Goal: Ask a question: Seek information or help from site administrators or community

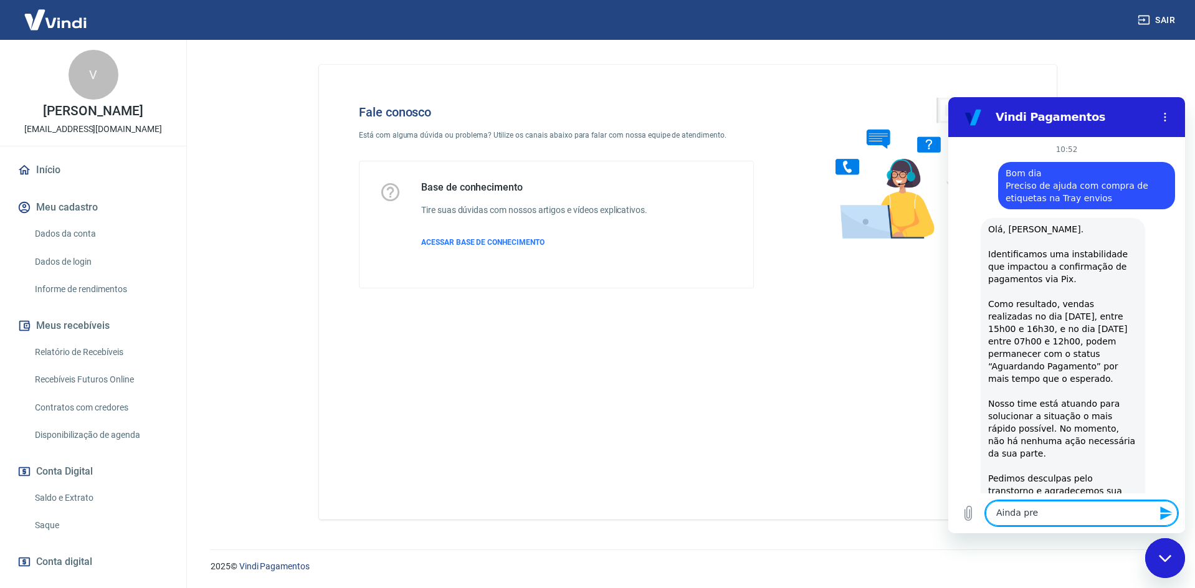
scroll to position [2126, 0]
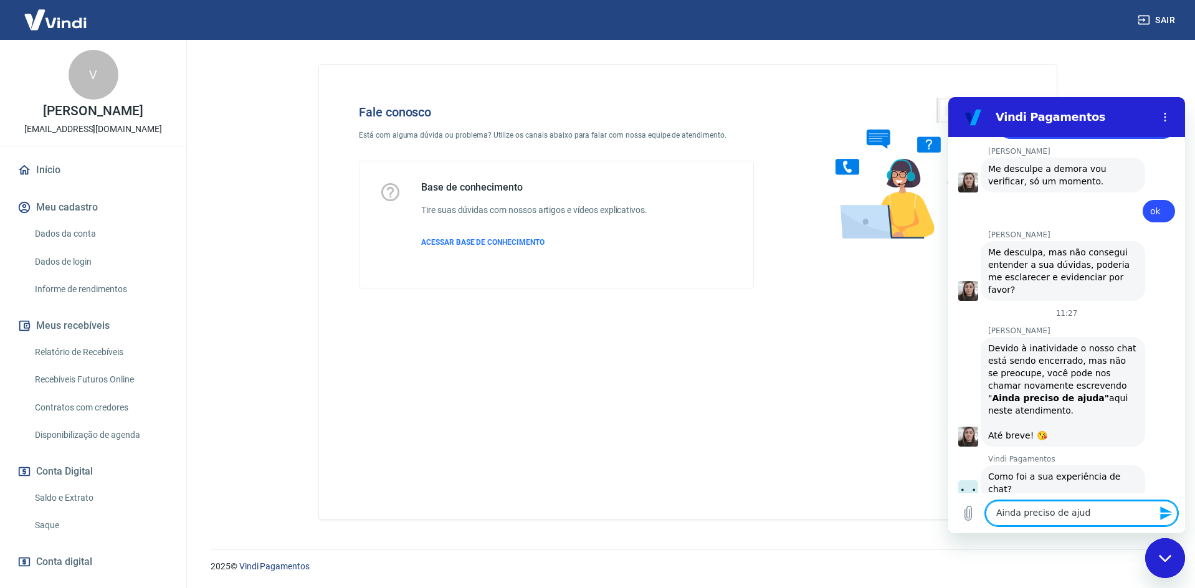
type textarea "Ainda preciso de ajuda"
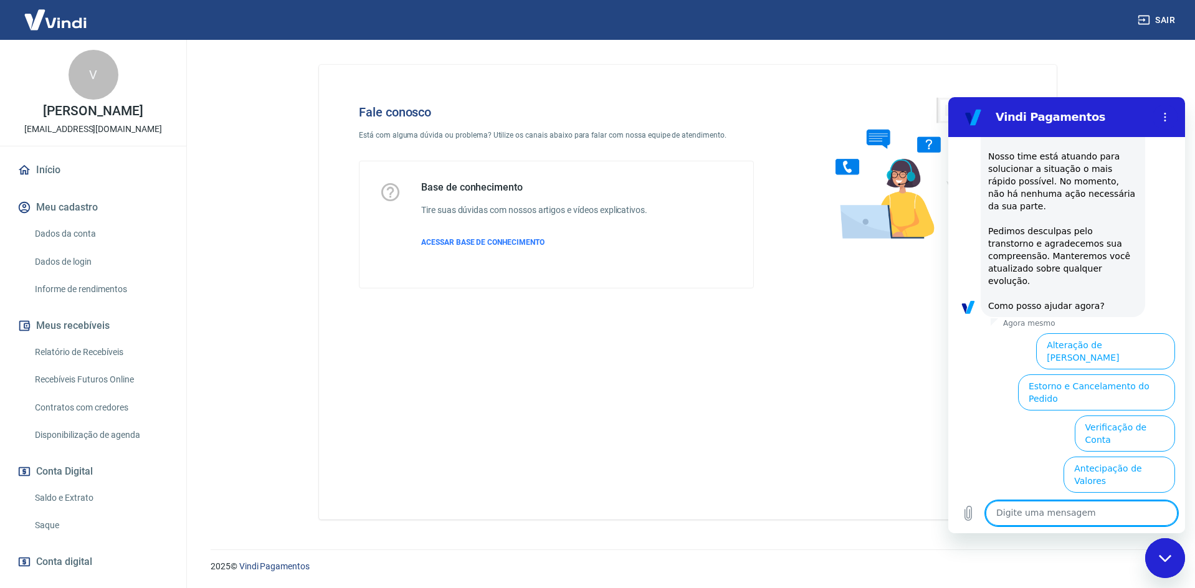
scroll to position [2755, 0]
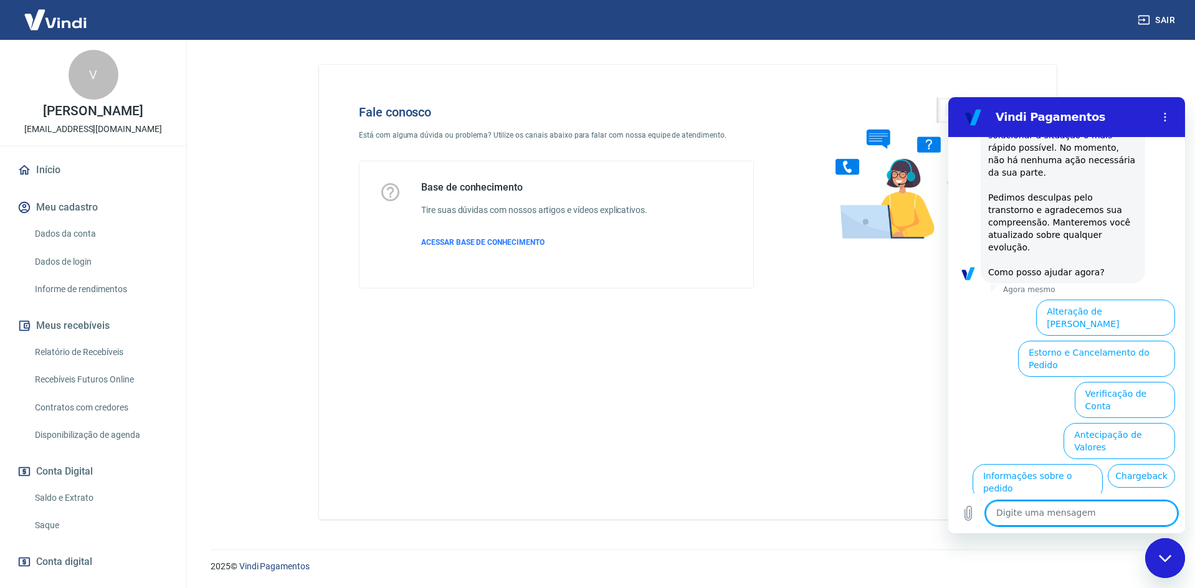
click at [1066, 505] on button "Extrato e Recebíveis" at bounding box center [1017, 523] width 98 height 36
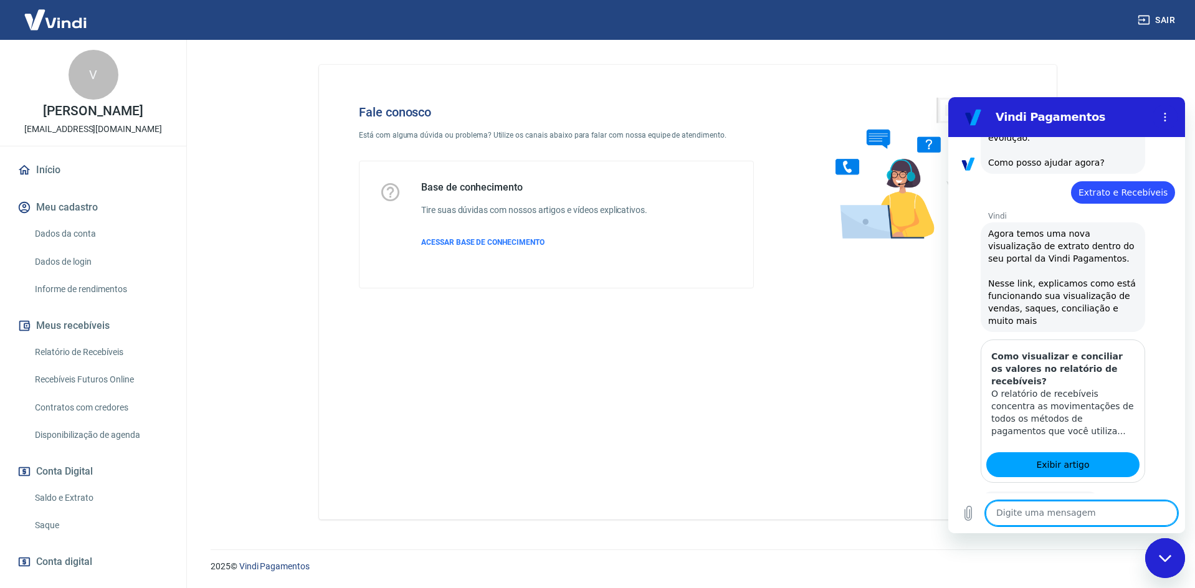
scroll to position [2865, 0]
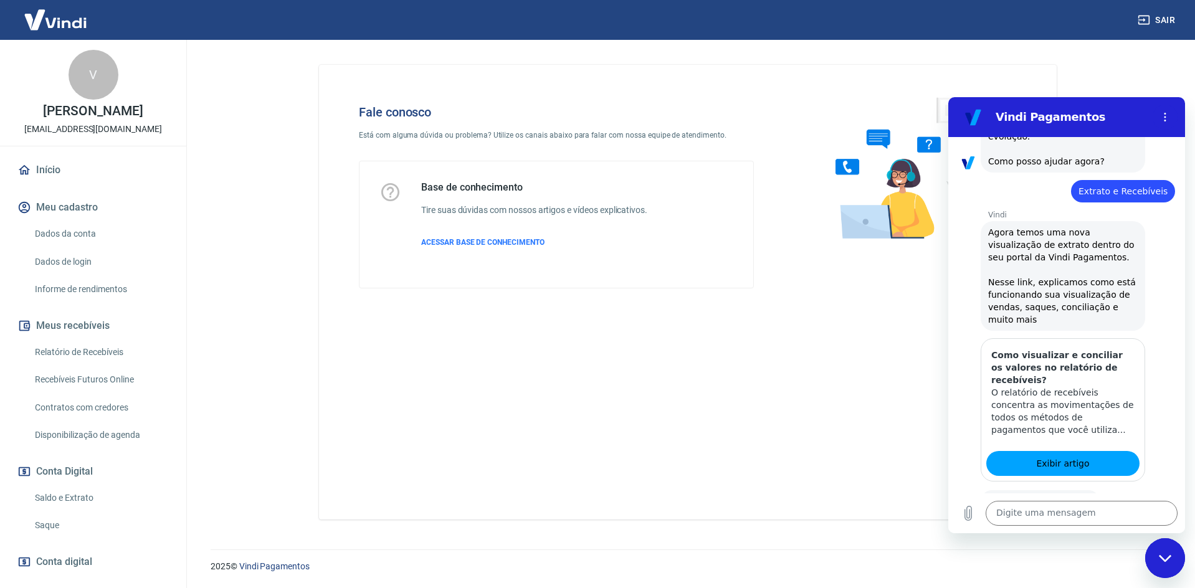
click at [1095, 529] on button "Sim" at bounding box center [1113, 541] width 36 height 24
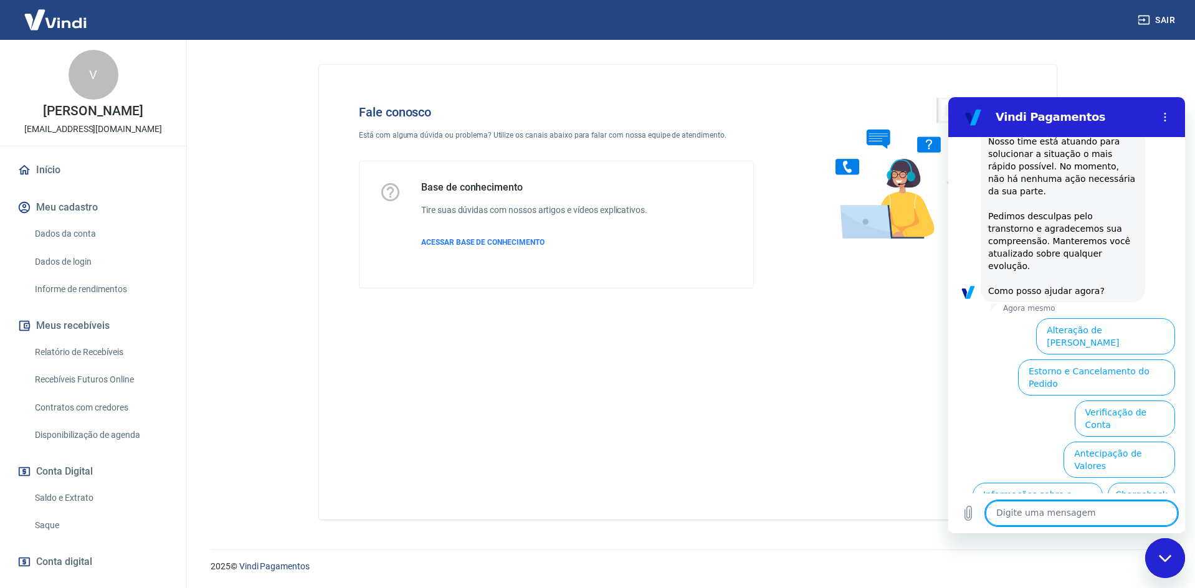
scroll to position [3477, 0]
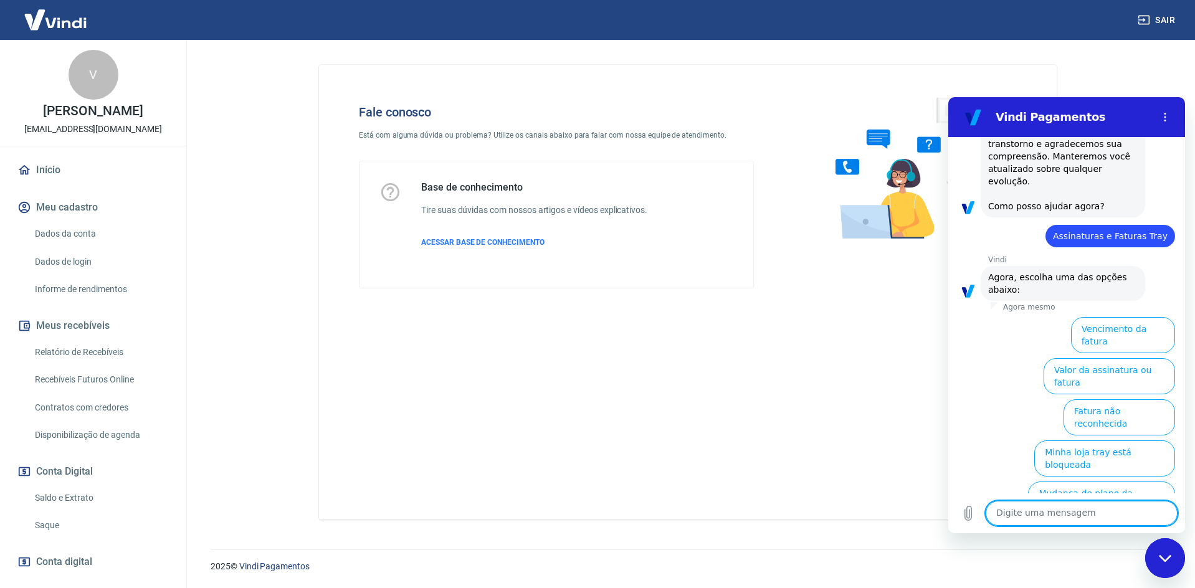
scroll to position [3560, 0]
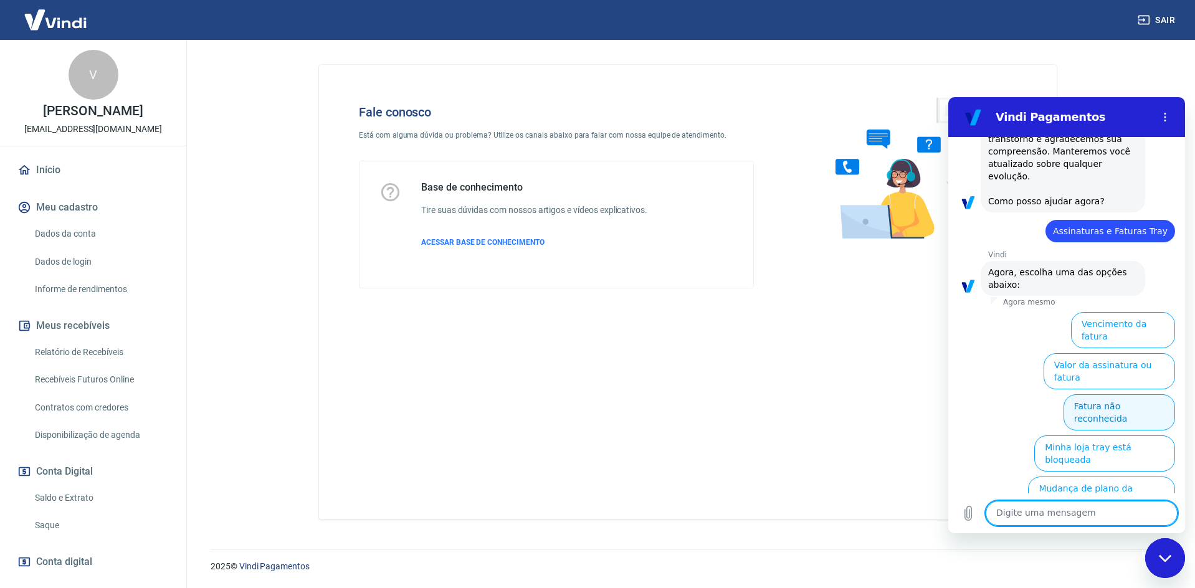
click at [1094, 394] on button "Fatura não reconhecida" at bounding box center [1118, 412] width 111 height 36
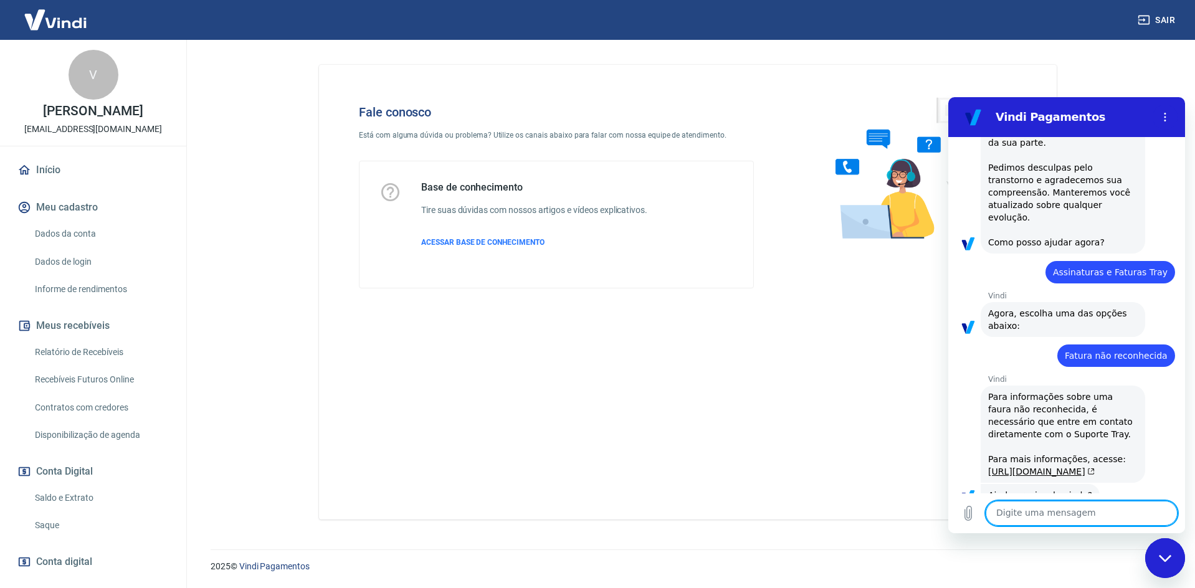
scroll to position [3551, 0]
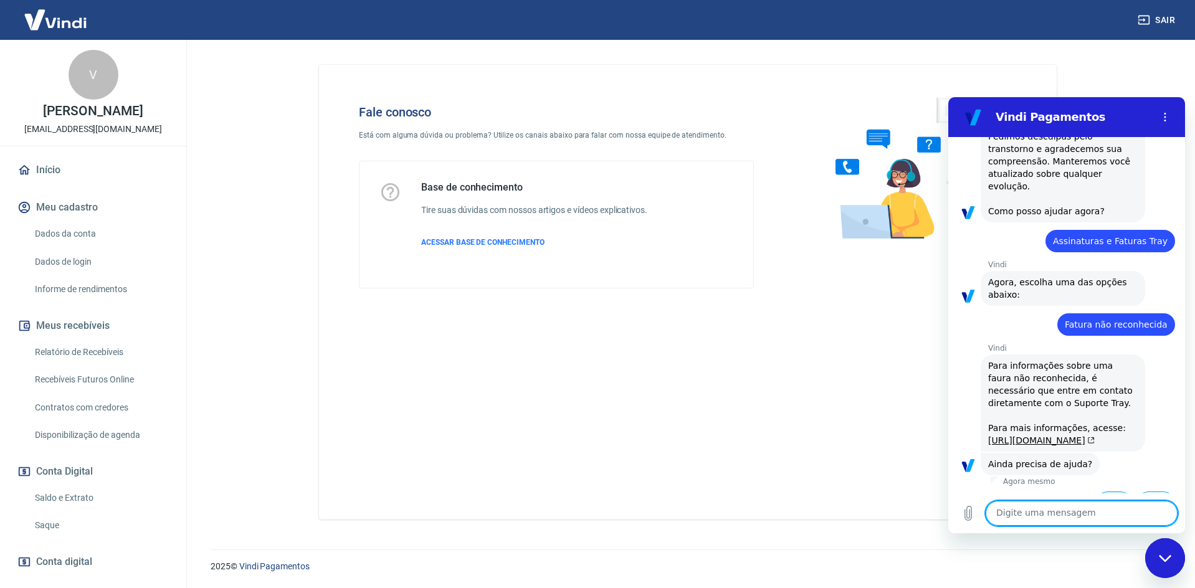
click at [1100, 491] on button "Sim" at bounding box center [1113, 503] width 36 height 24
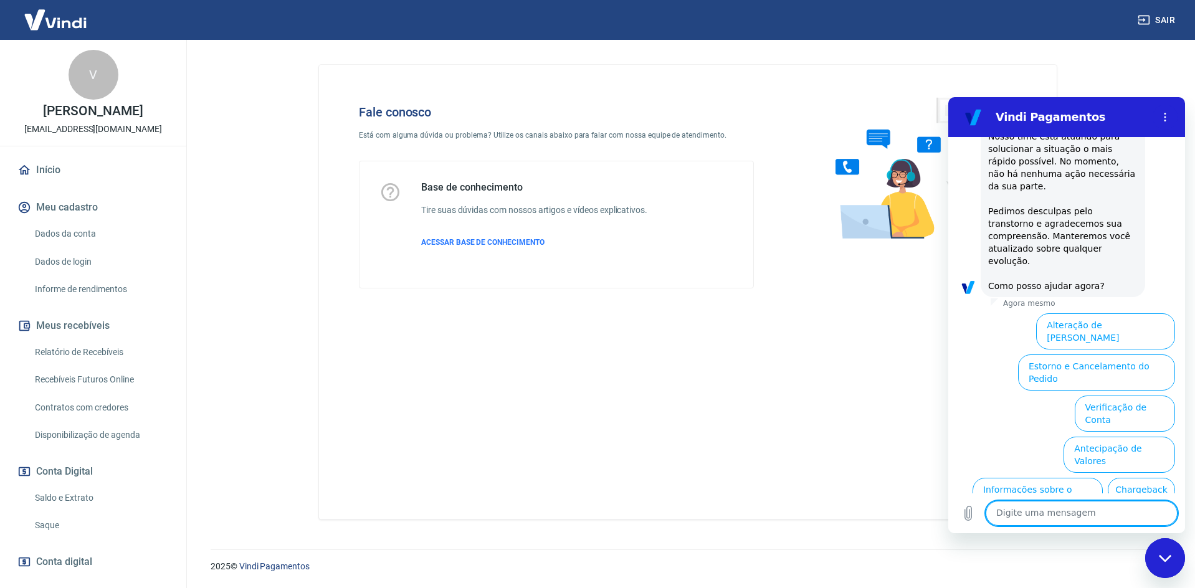
scroll to position [4162, 0]
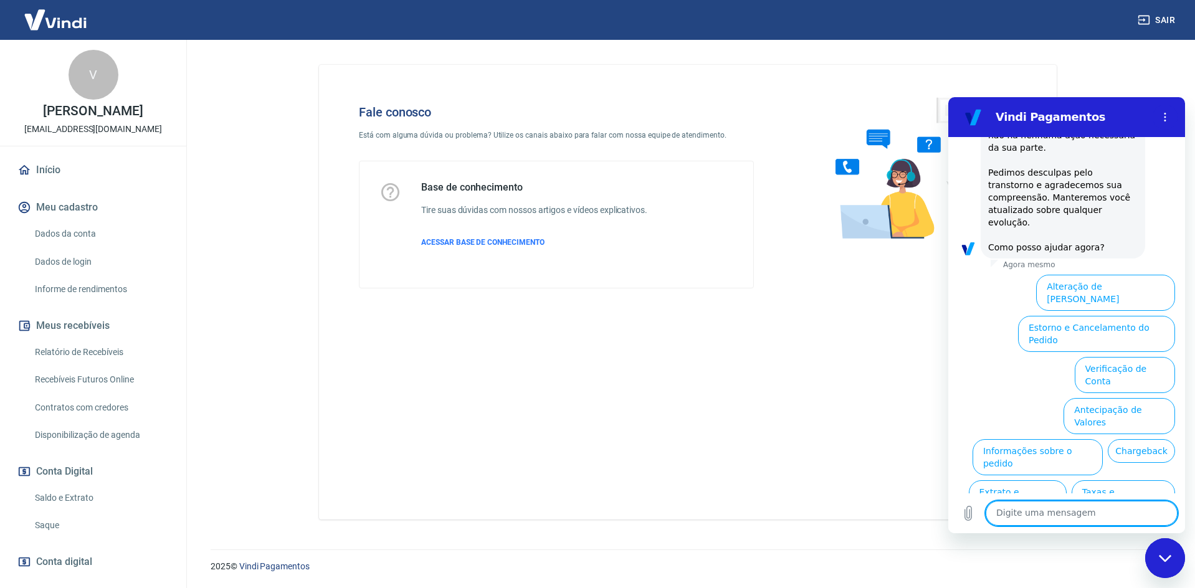
click at [1059, 562] on button "Assinaturas e Faturas Tray" at bounding box center [1114, 580] width 120 height 36
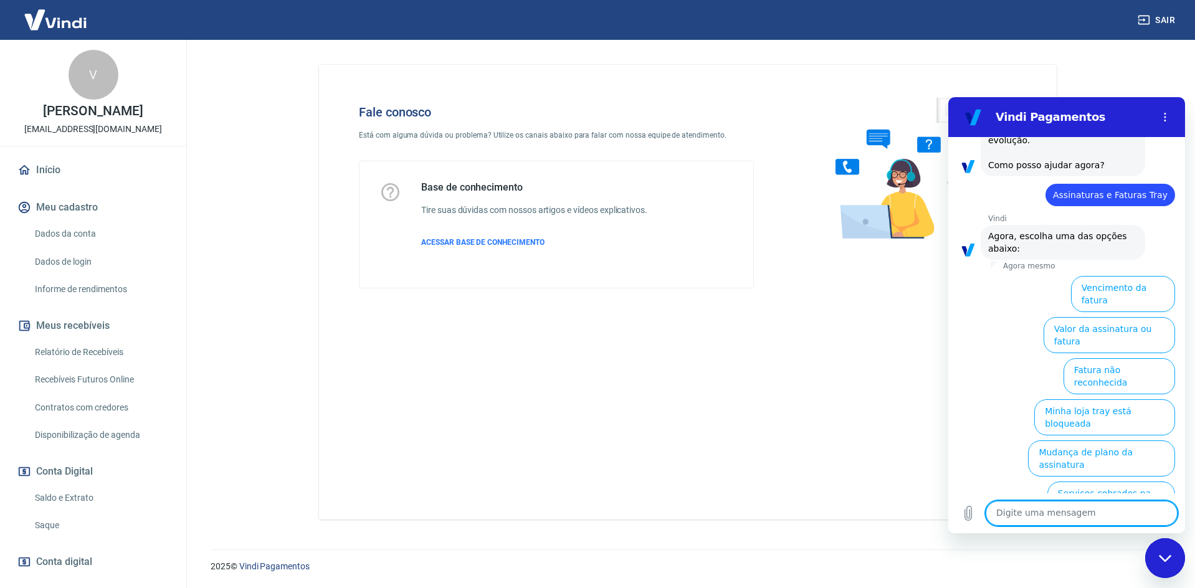
scroll to position [4246, 0]
click at [1105, 357] on button "Fatura não reconhecida" at bounding box center [1118, 375] width 111 height 36
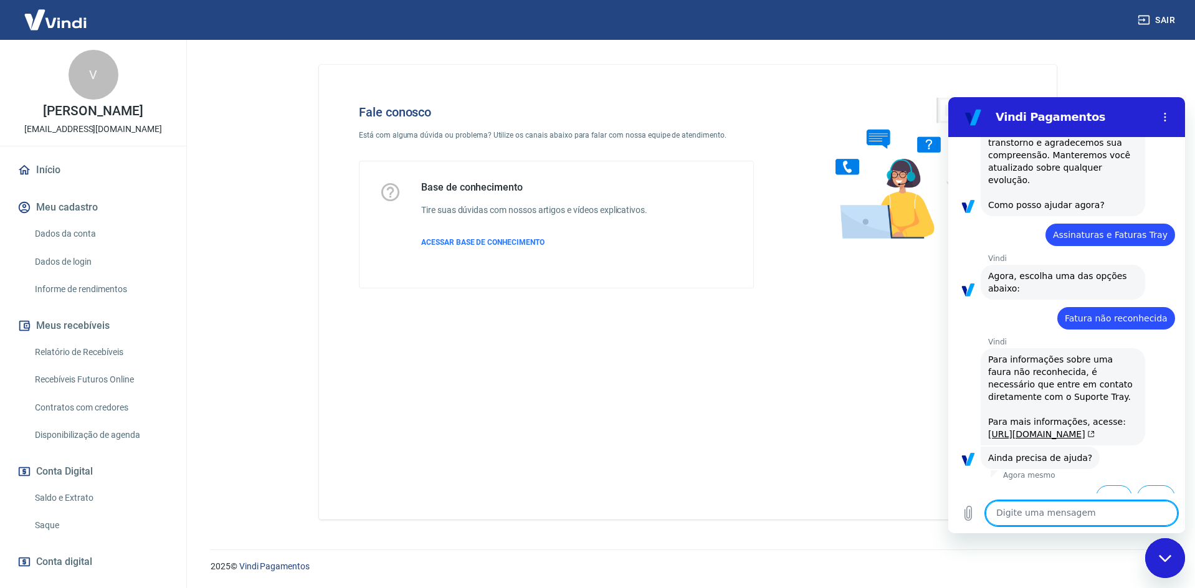
scroll to position [4236, 0]
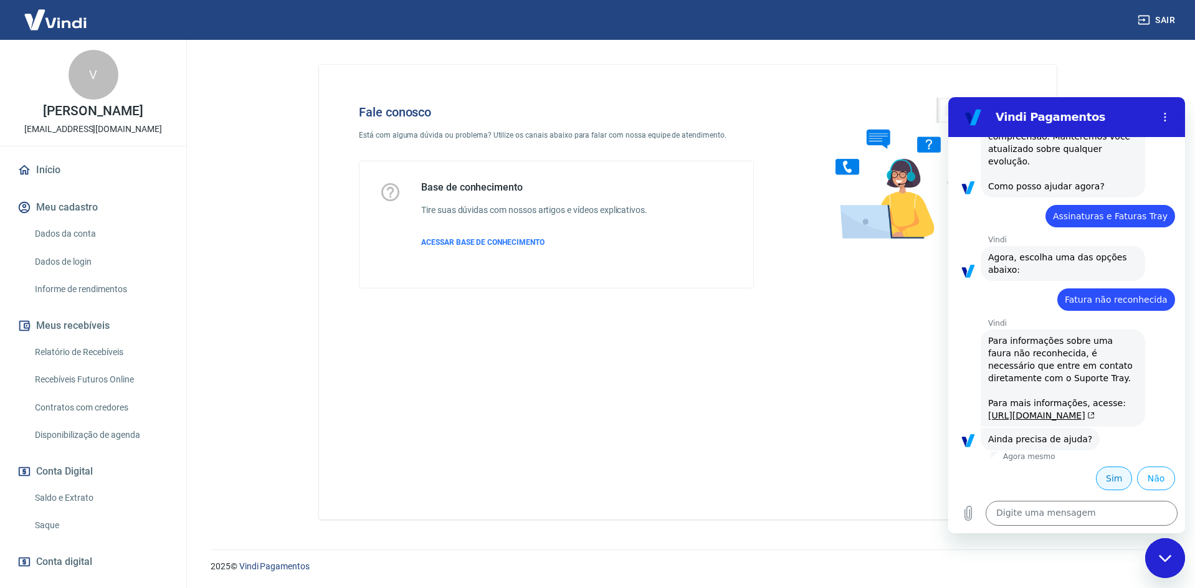
click at [1118, 485] on button "Sim" at bounding box center [1113, 478] width 36 height 24
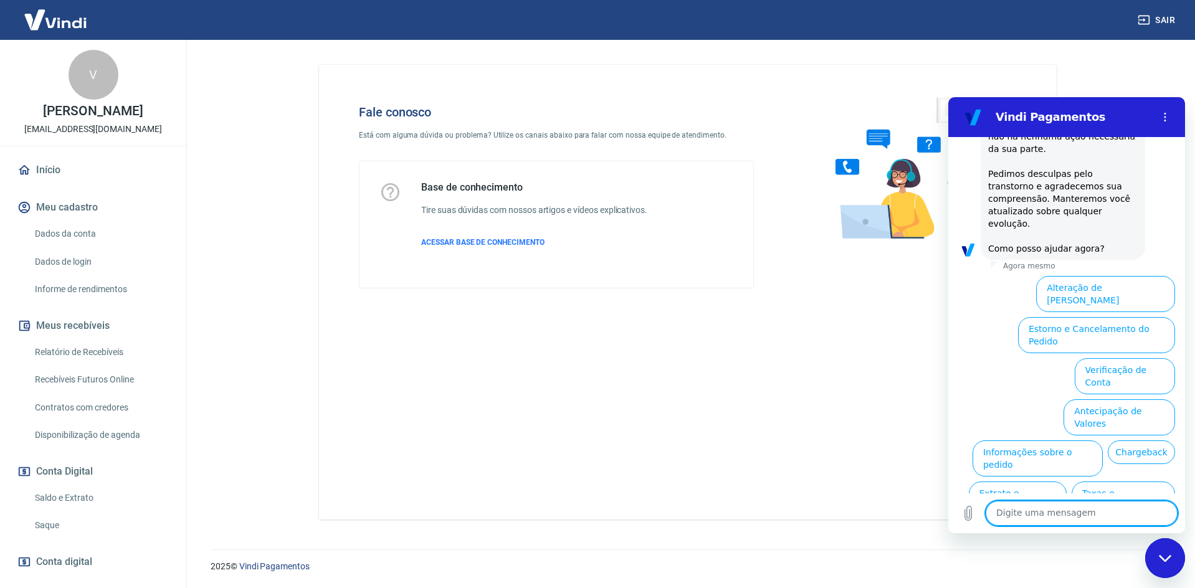
scroll to position [4847, 0]
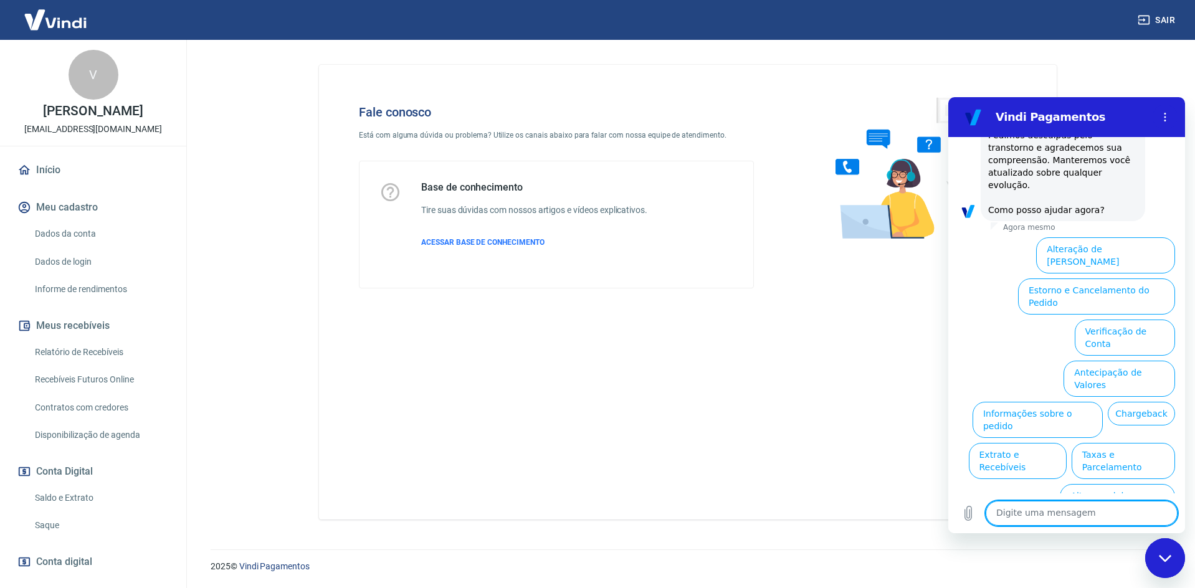
click at [1048, 511] on textarea at bounding box center [1081, 513] width 192 height 25
type textarea "Preciso de ajuda"
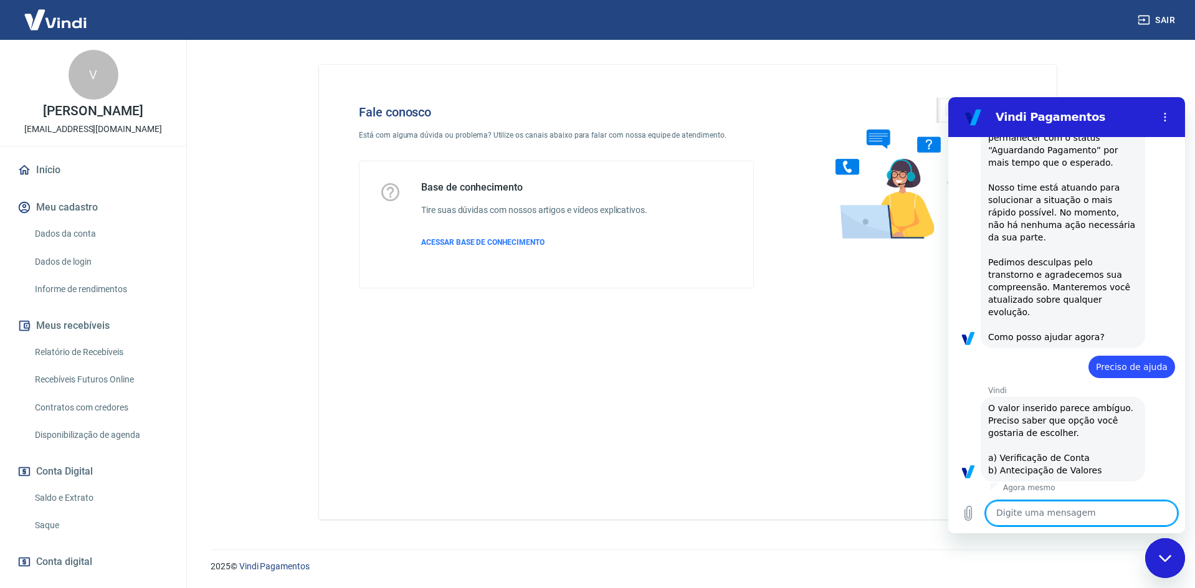
scroll to position [4723, 0]
type textarea "a"
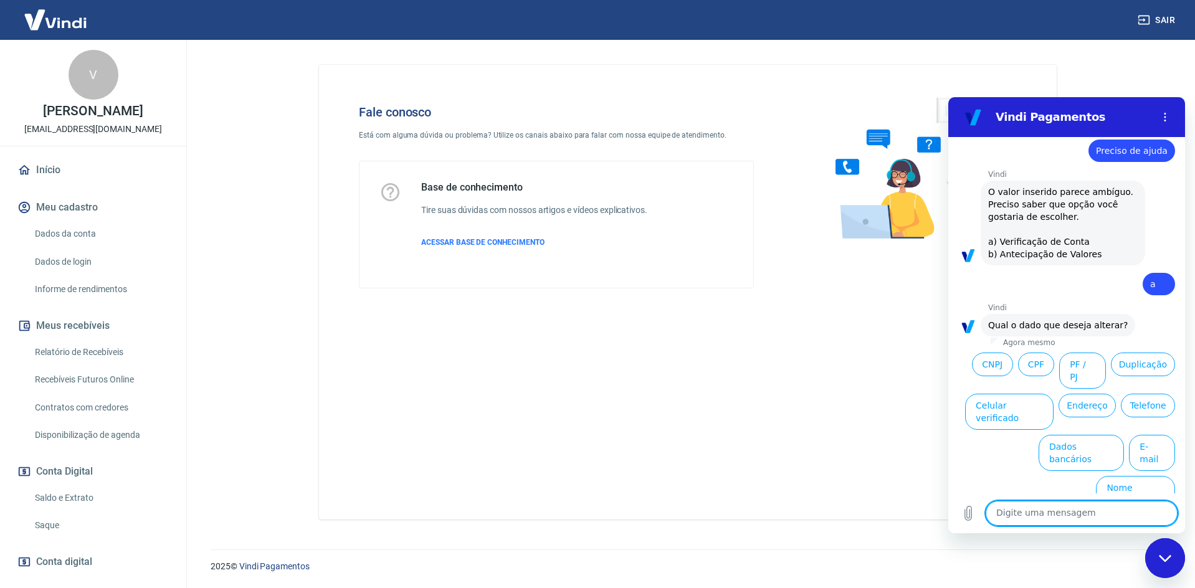
scroll to position [4937, 0]
type textarea "Duplicação"
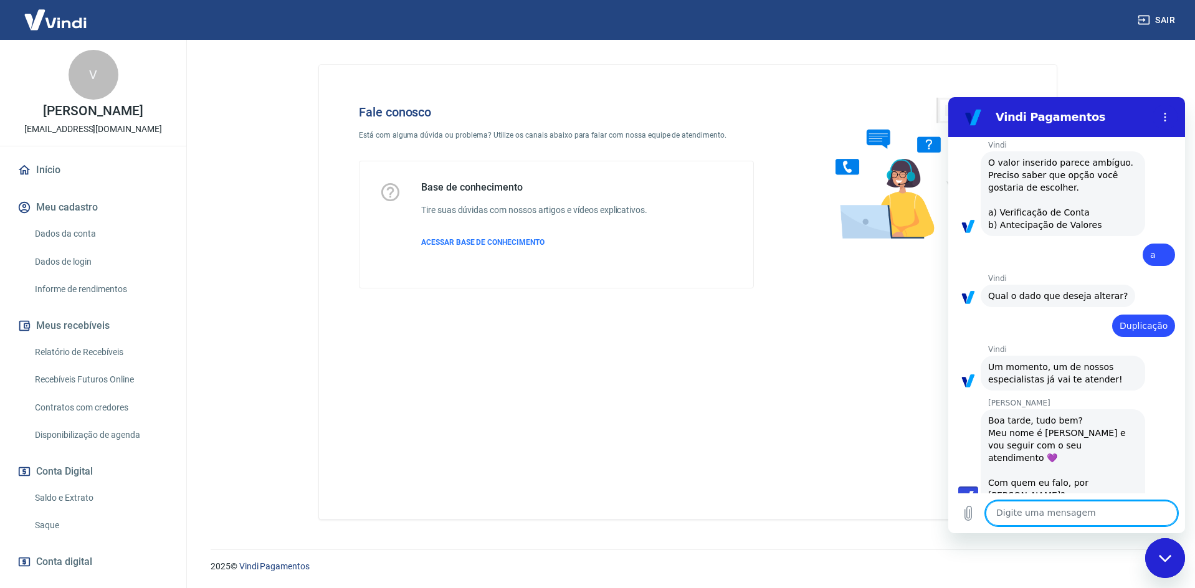
scroll to position [4968, 0]
click at [1086, 514] on textarea at bounding box center [1081, 513] width 192 height 25
type textarea "Bom dia Viviane. Sou Rodrigo"
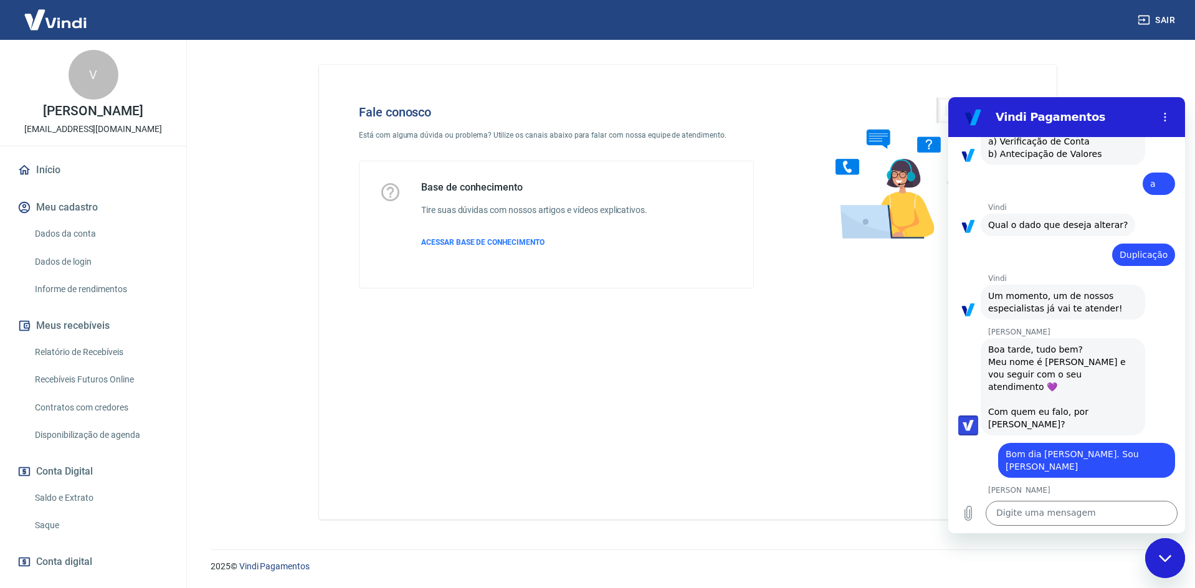
scroll to position [5039, 0]
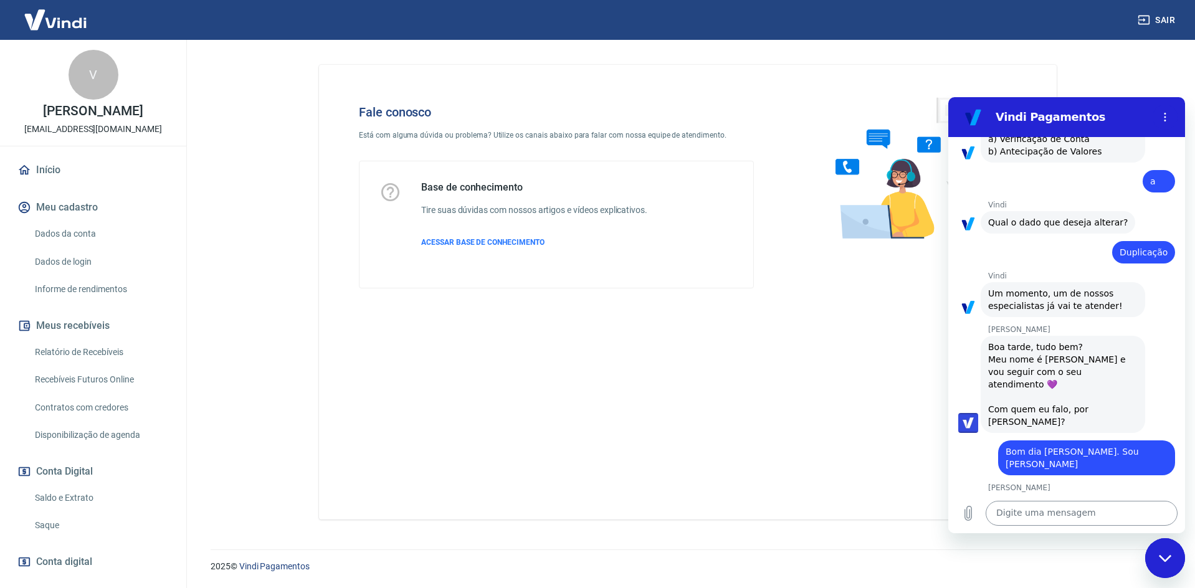
click at [1067, 509] on textarea at bounding box center [1081, 513] width 192 height 25
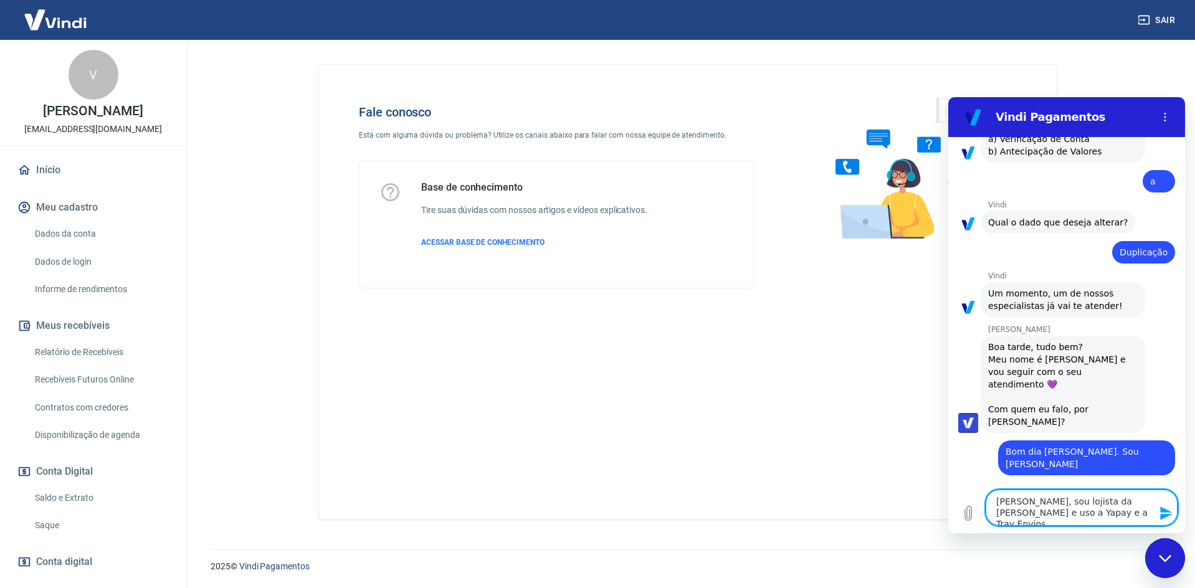
type textarea "Viviane, sou lojista da Tray, uso a Yapay e a Tray Envios"
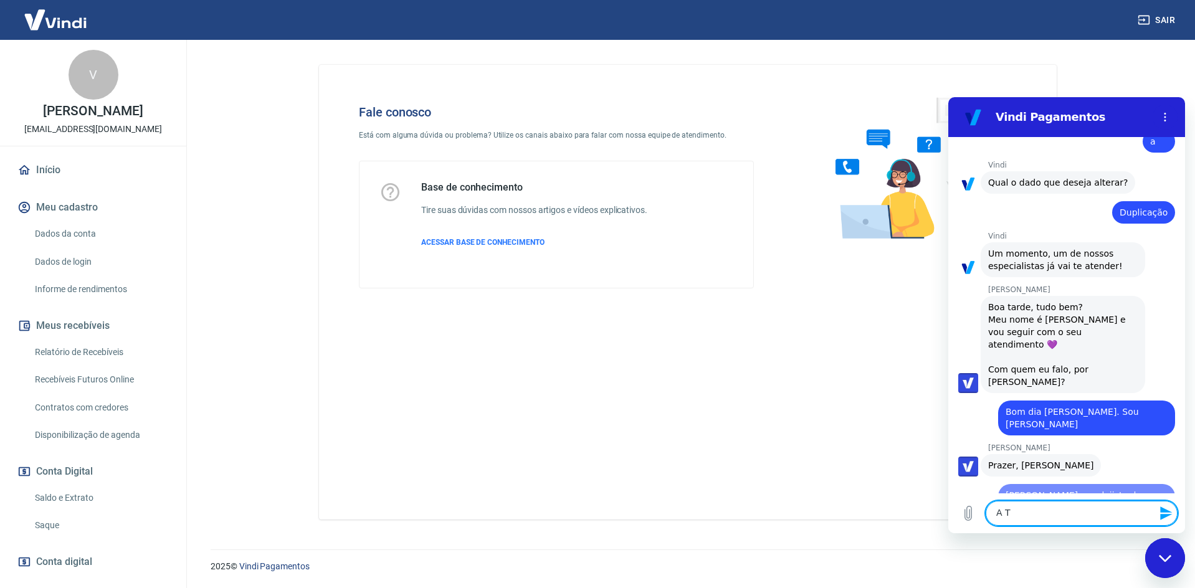
scroll to position [5081, 0]
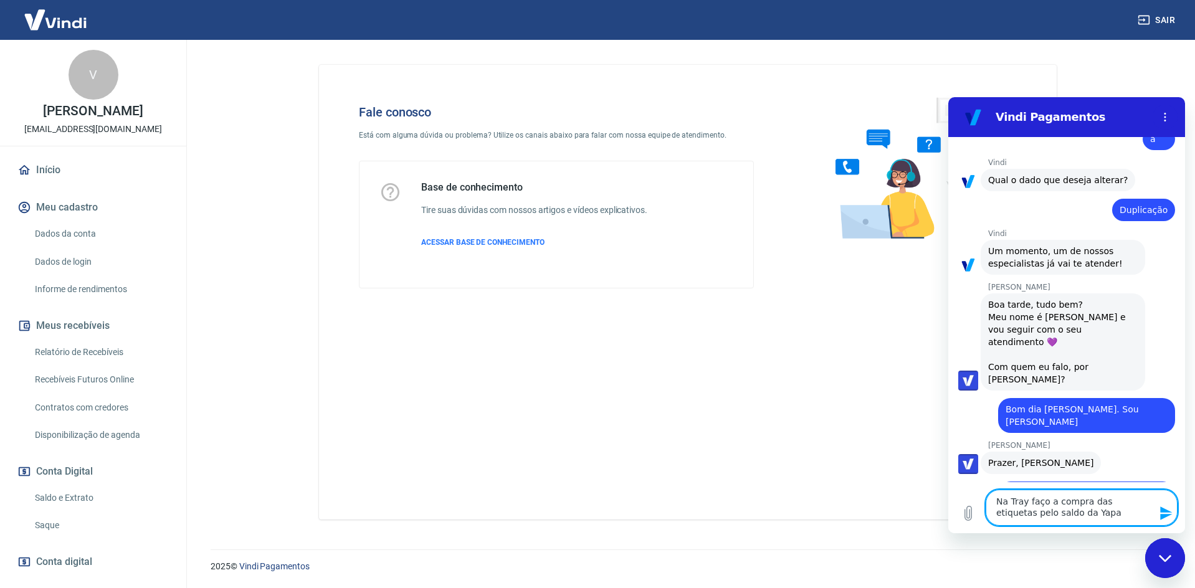
type textarea "Na Tray faço a compra das etiquetas pelo saldo da Yapay"
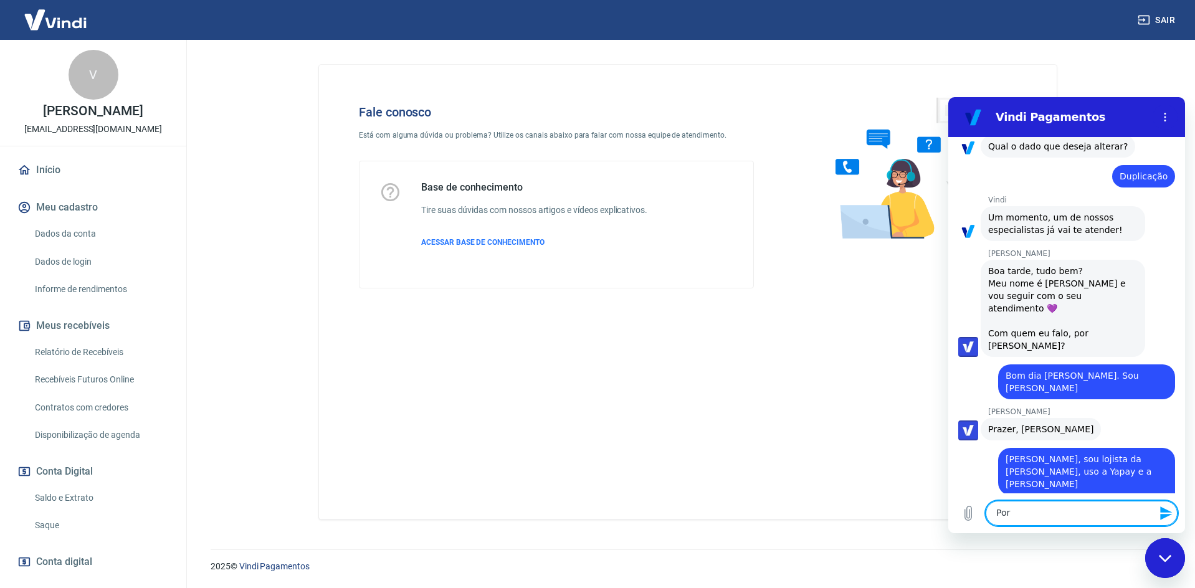
scroll to position [5117, 0]
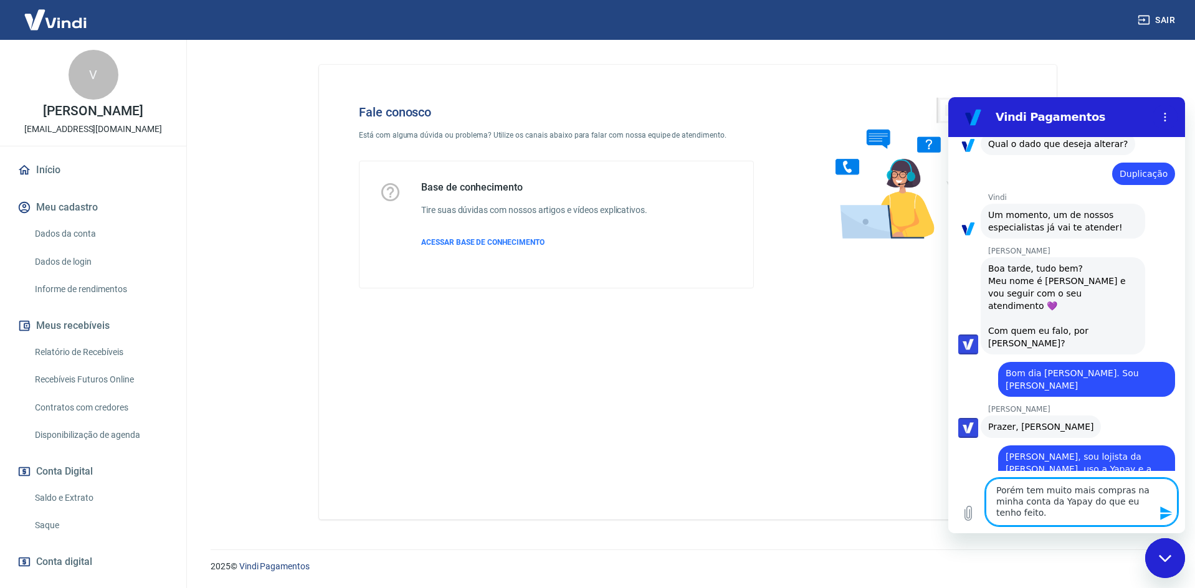
type textarea "Porém tem muito mais compras na minha conta da Yapay do que eu tenho feito."
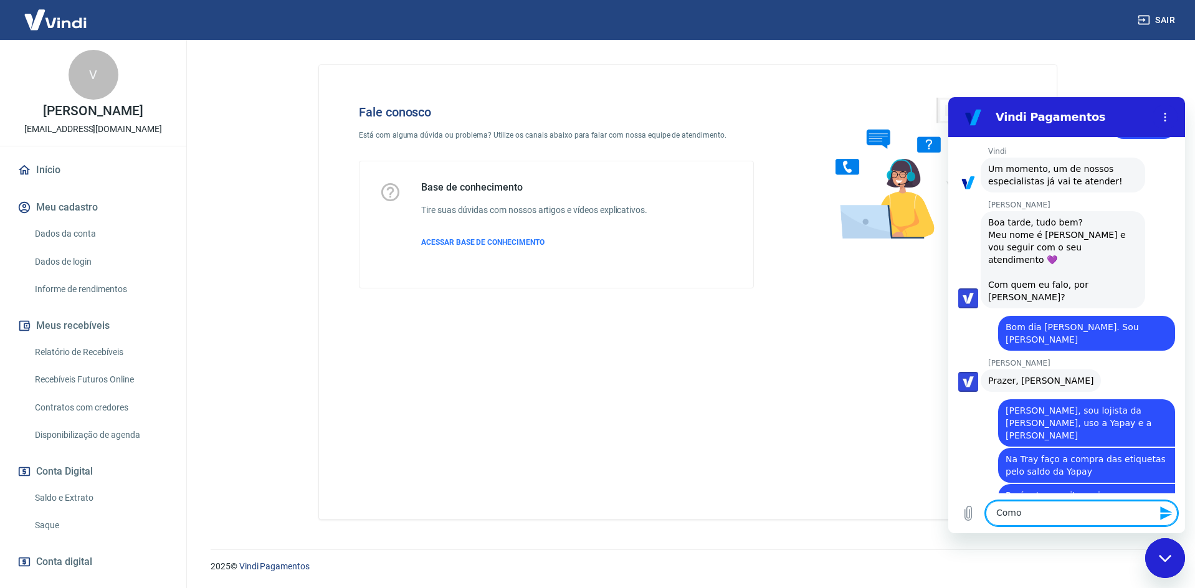
scroll to position [5166, 0]
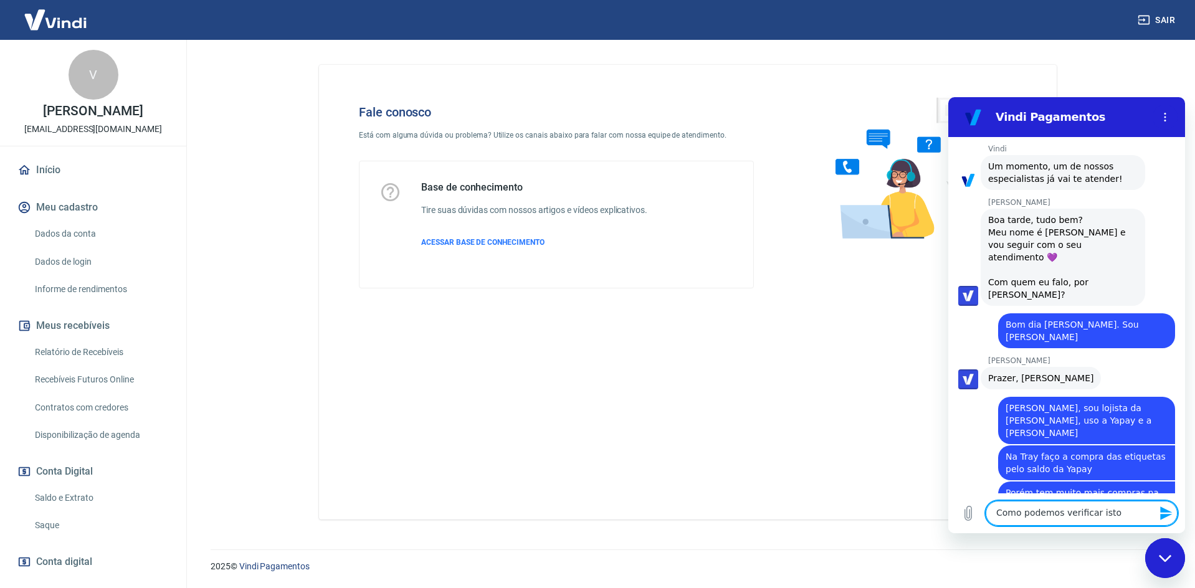
type textarea "Como podemos verificar isto?"
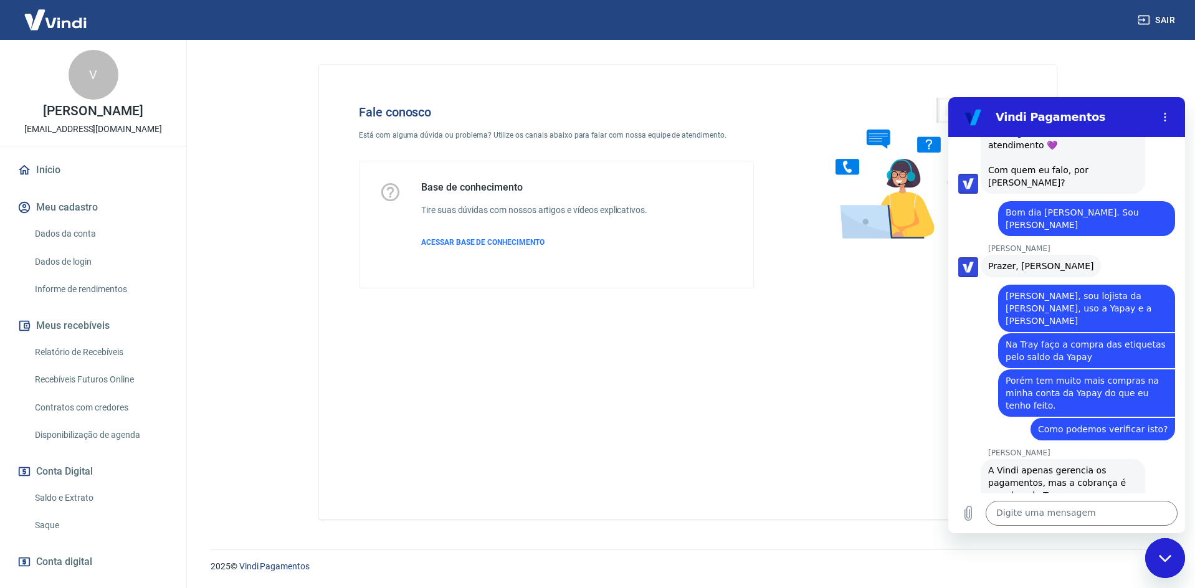
scroll to position [5281, 0]
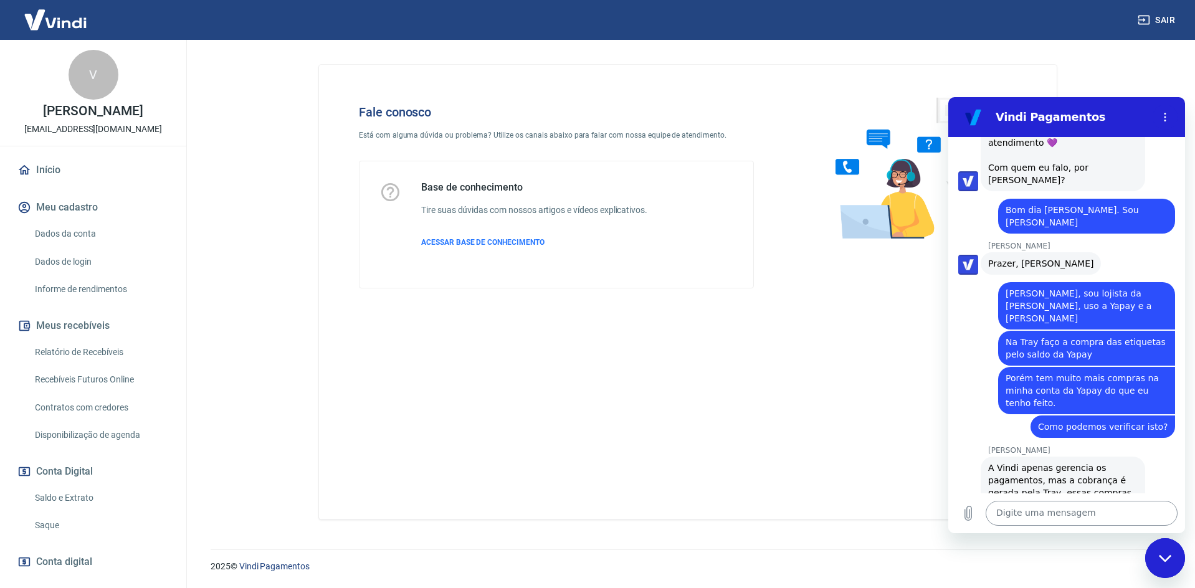
click at [1098, 513] on textarea at bounding box center [1081, 513] width 192 height 25
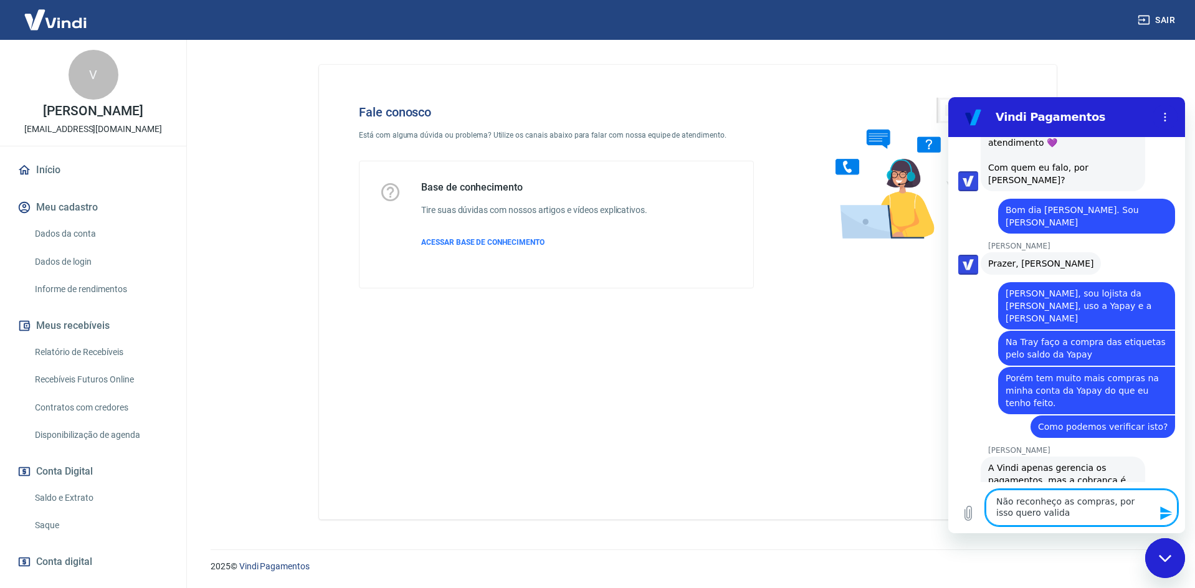
type textarea "Não reconheço as compras, por isso quero validar"
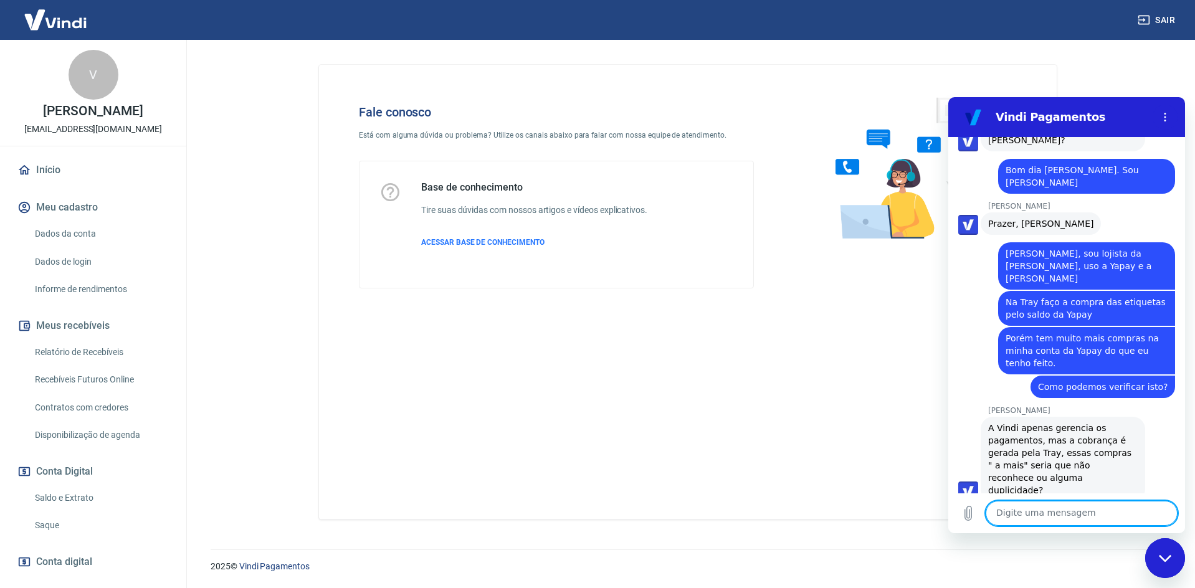
scroll to position [5323, 0]
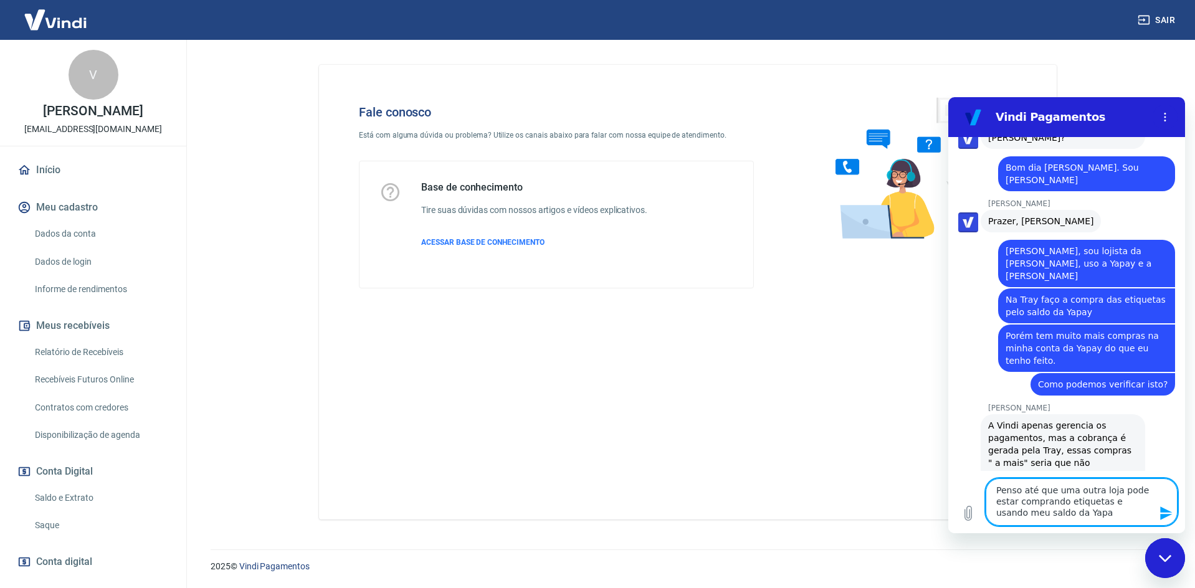
type textarea "Penso até que uma outra loja pode estar comprando etiquetas e usando meu saldo …"
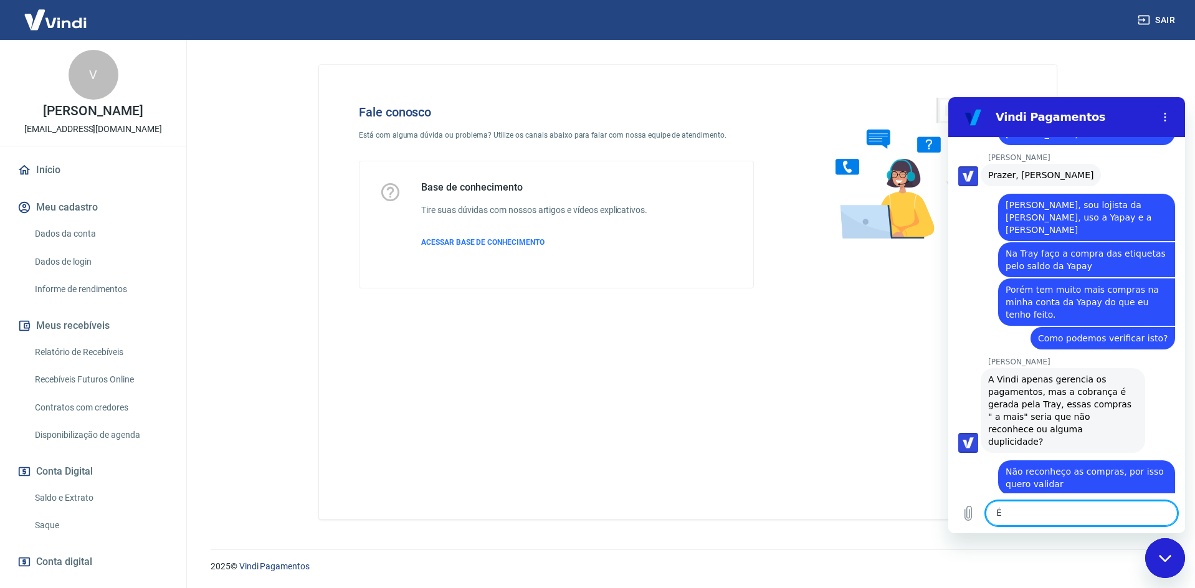
scroll to position [5372, 0]
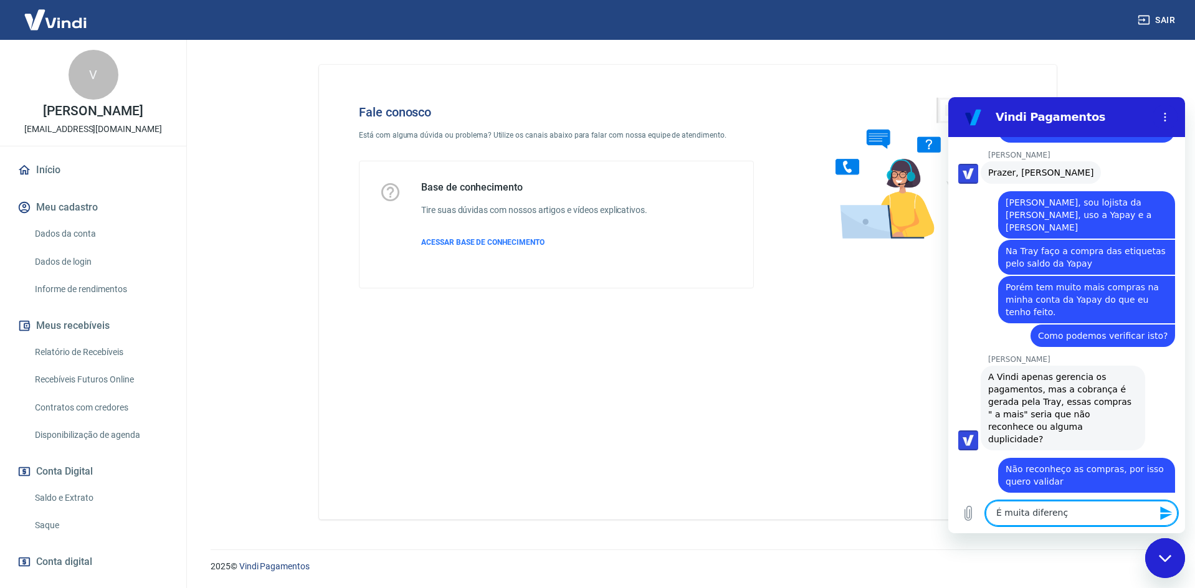
type textarea "É muita diferença"
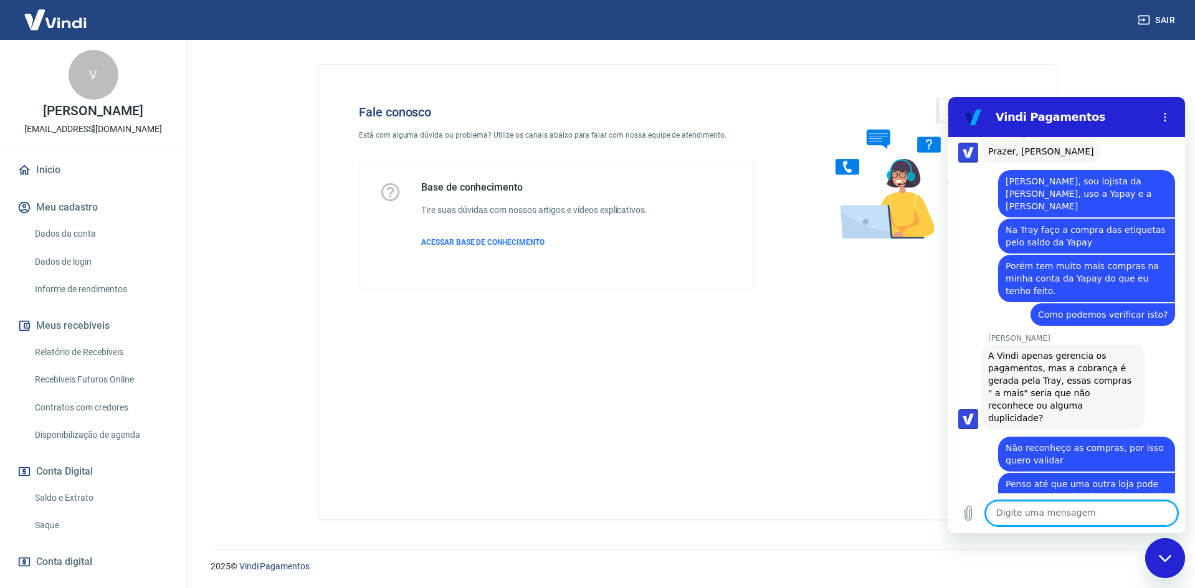
scroll to position [5395, 0]
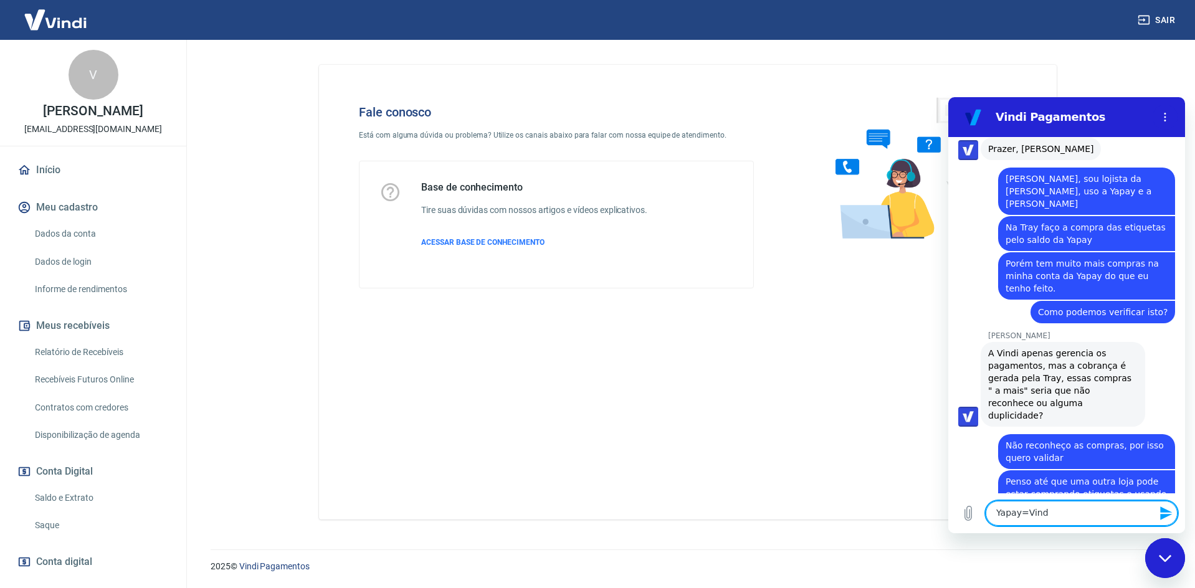
type textarea "Yapay=Vindi"
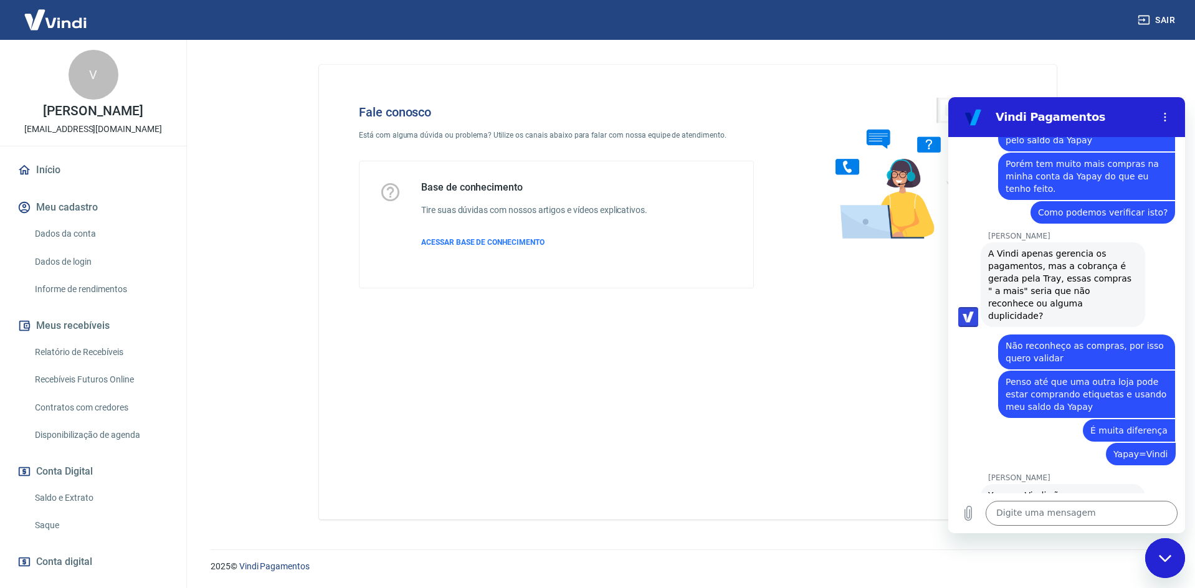
scroll to position [5497, 0]
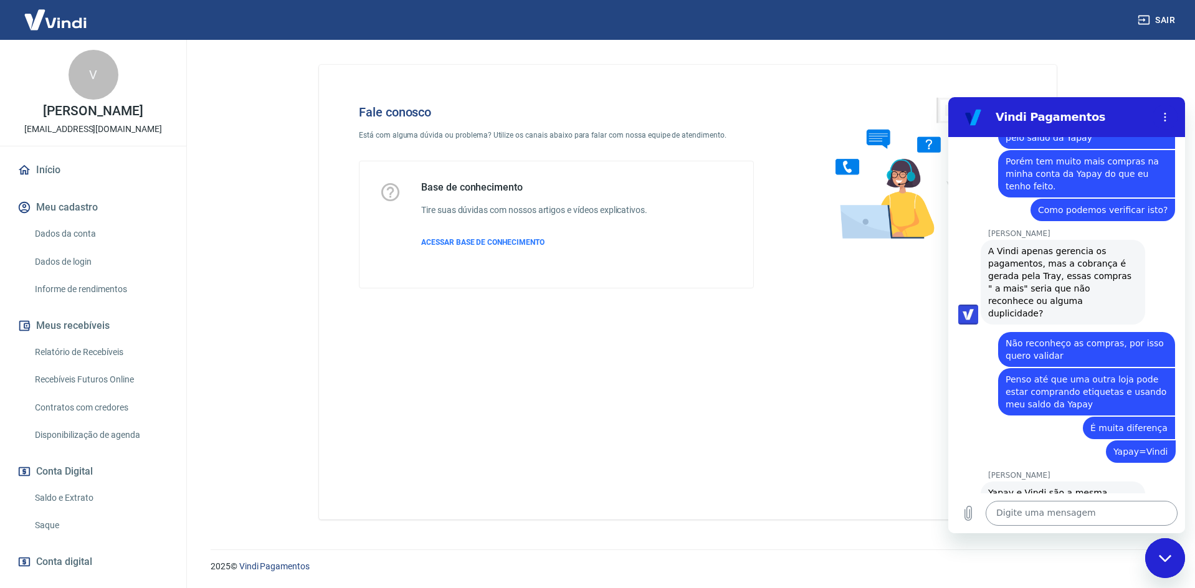
click at [1037, 516] on textarea at bounding box center [1081, 513] width 192 height 25
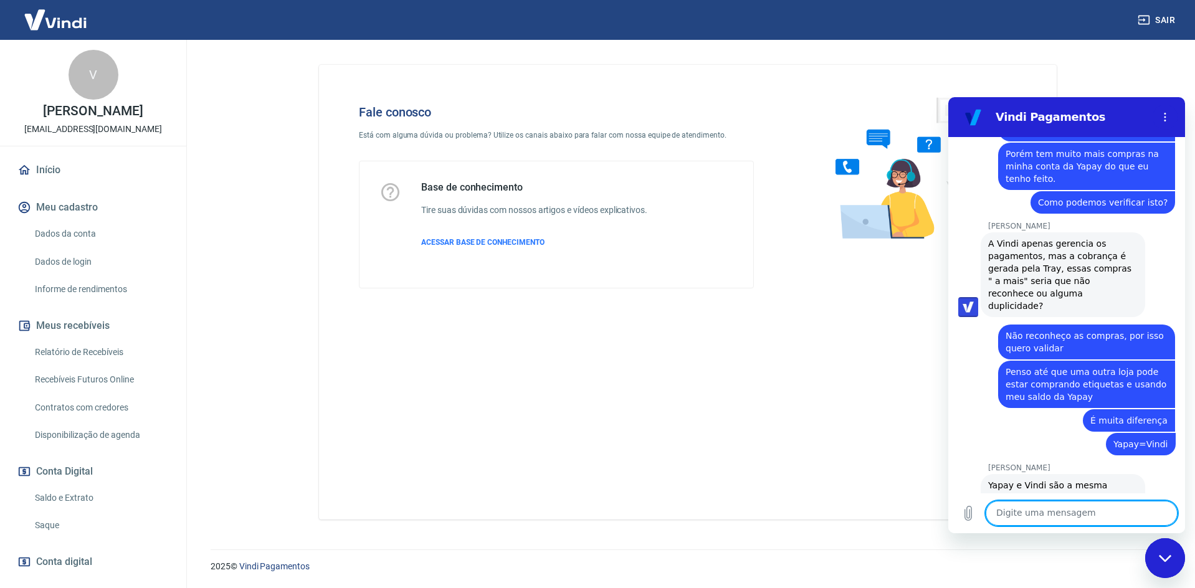
scroll to position [5504, 0]
type textarea "Sim sim,"
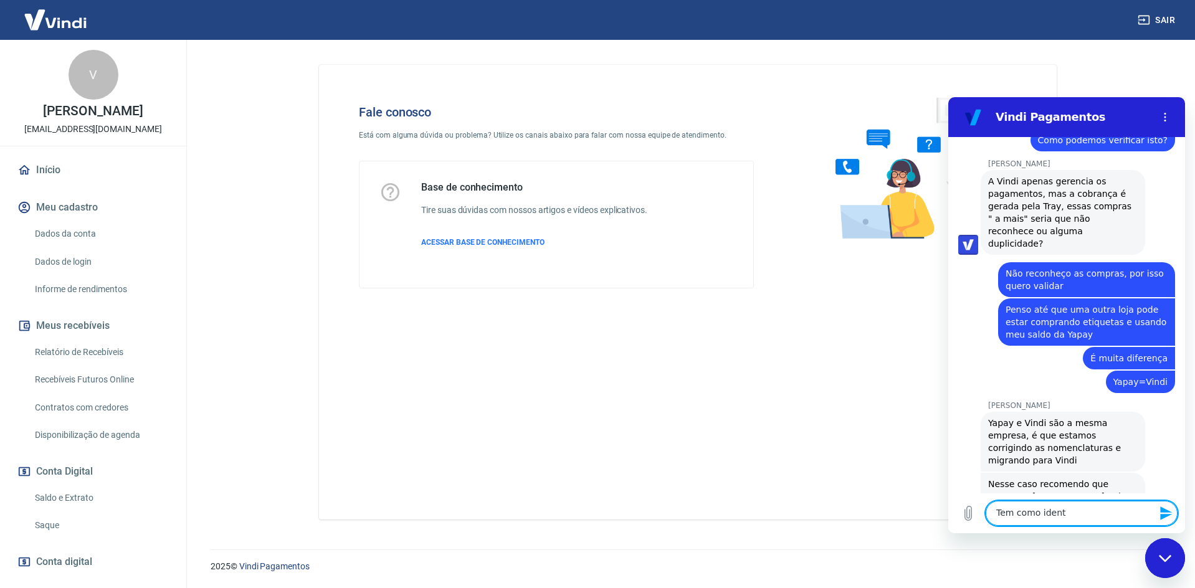
scroll to position [5570, 0]
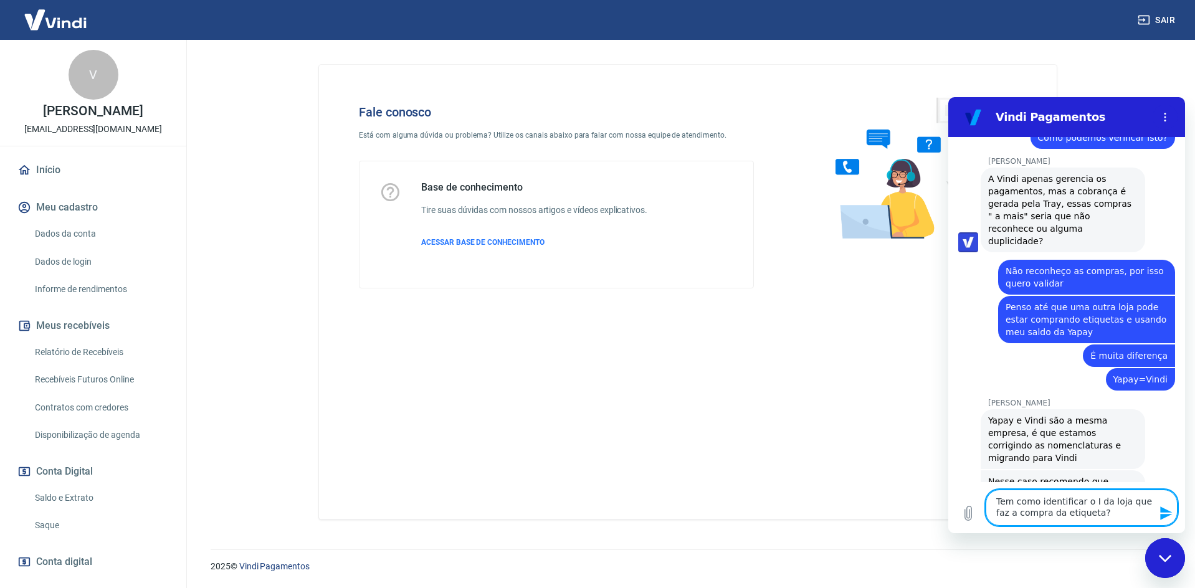
type textarea "Tem como identificar o ID da loja que faz a compra da etiqueta?"
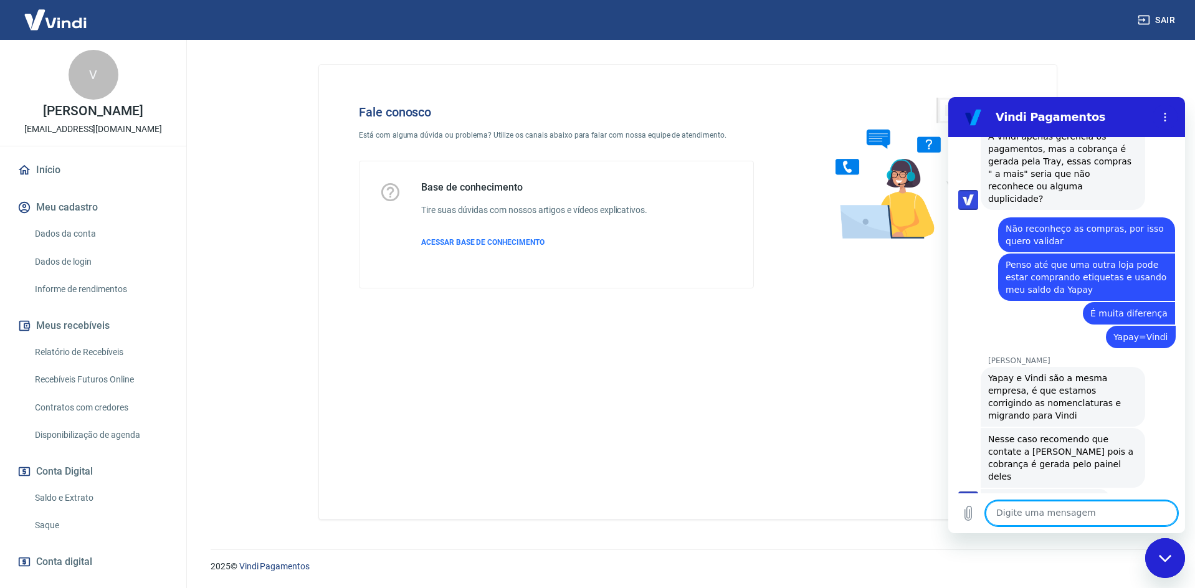
scroll to position [5666, 0]
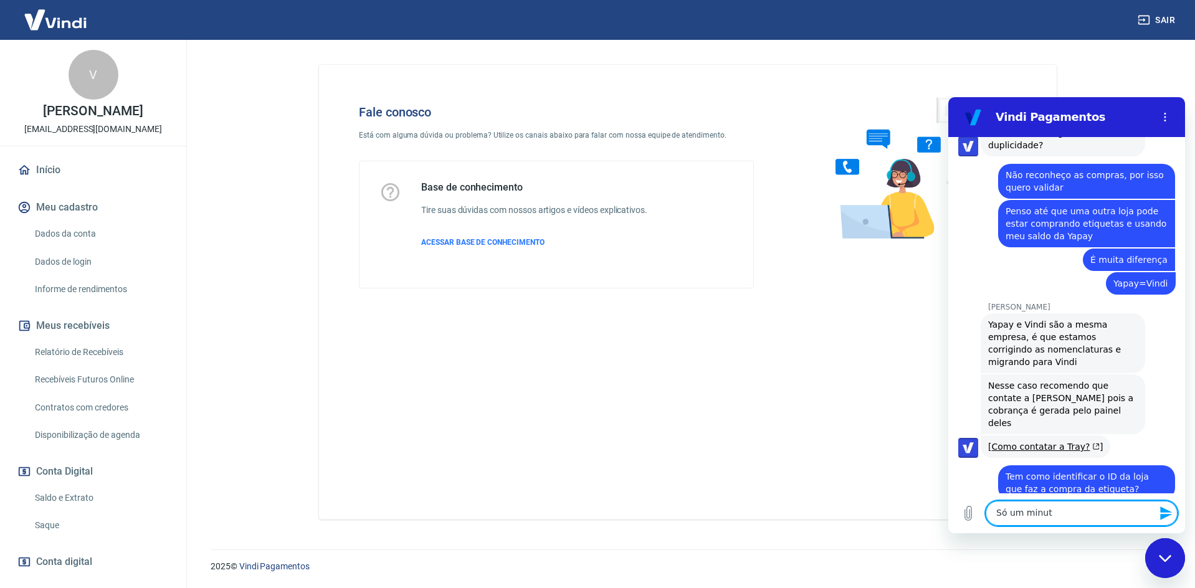
type textarea "Só um minuto"
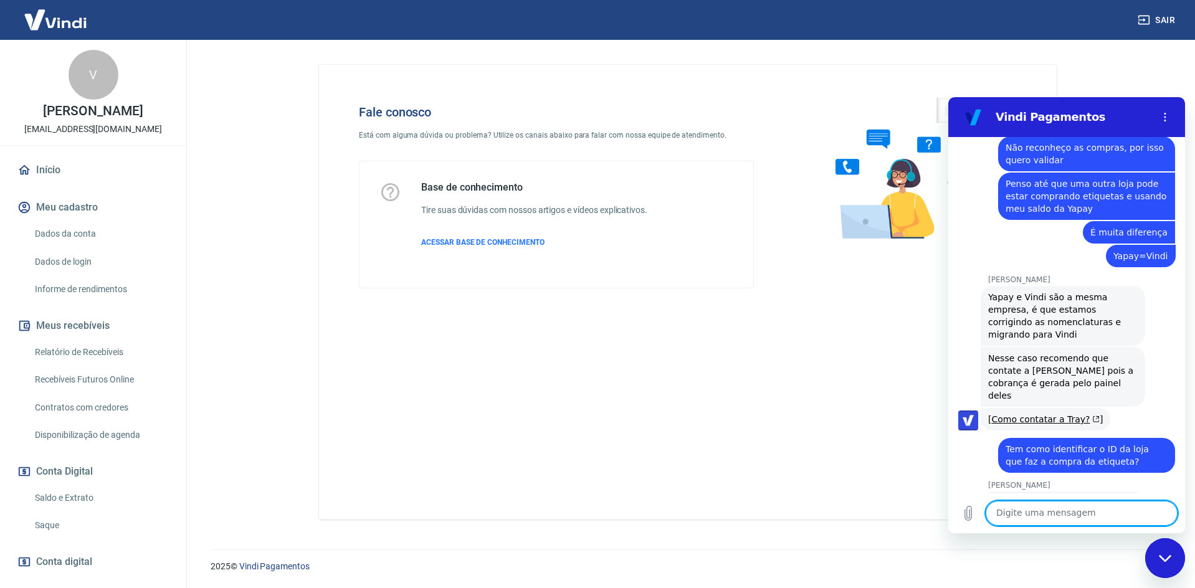
scroll to position [5695, 0]
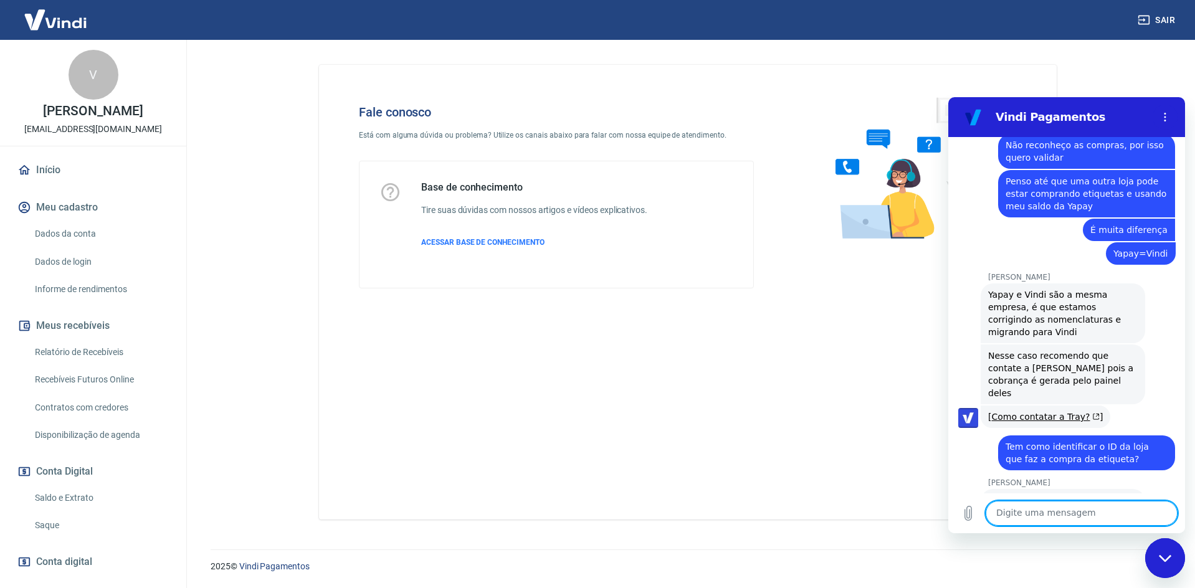
paste textarea "224010810"
type textarea "ID da transação: 224010810"
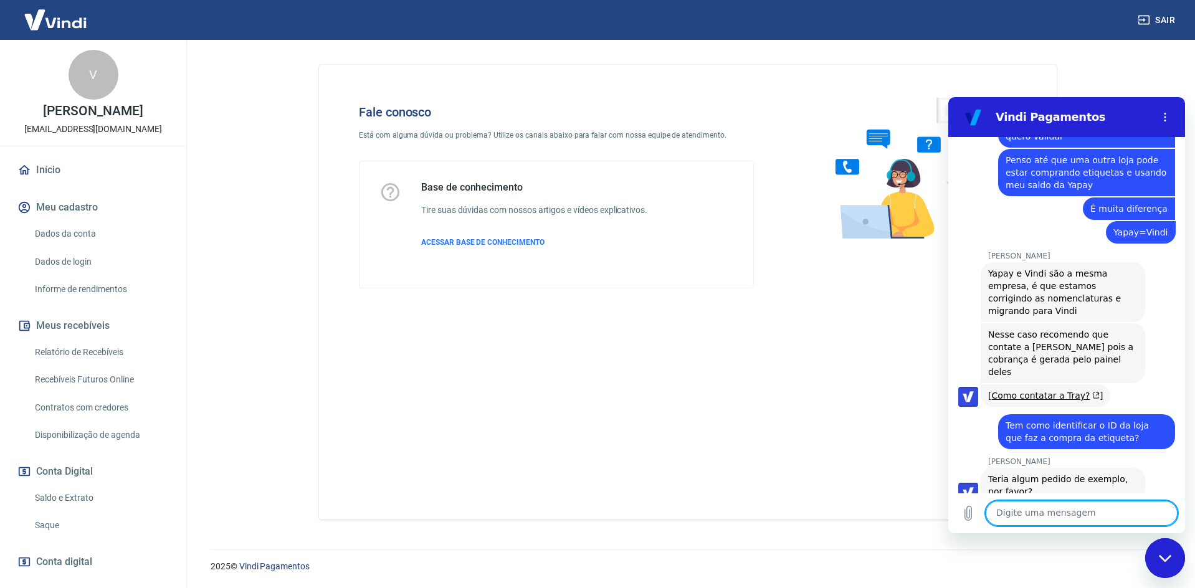
scroll to position [5719, 0]
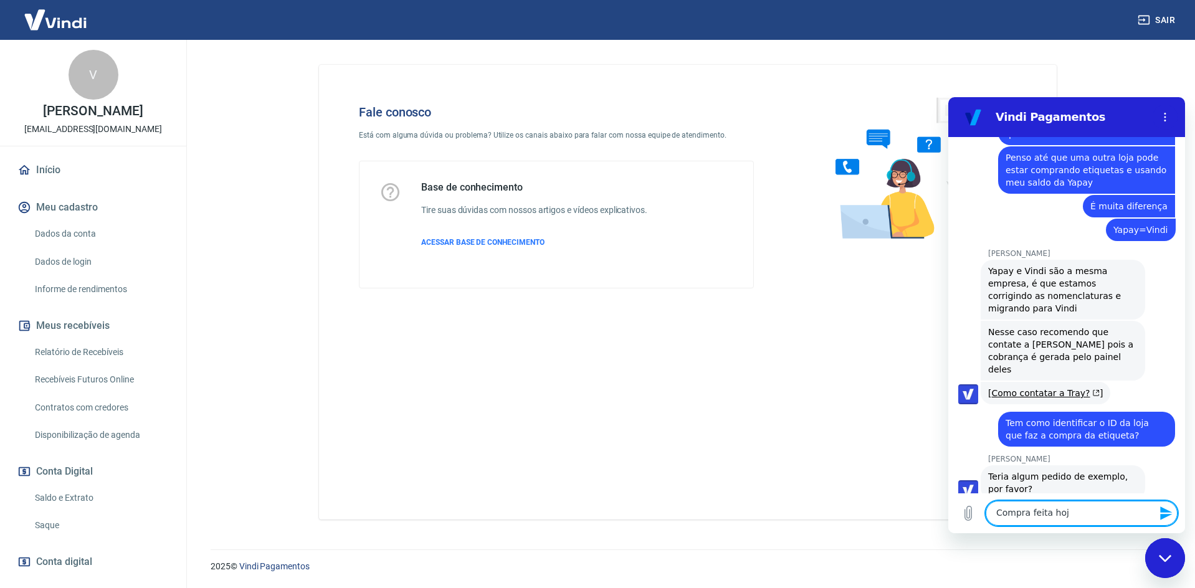
type textarea "Compra feita hoje"
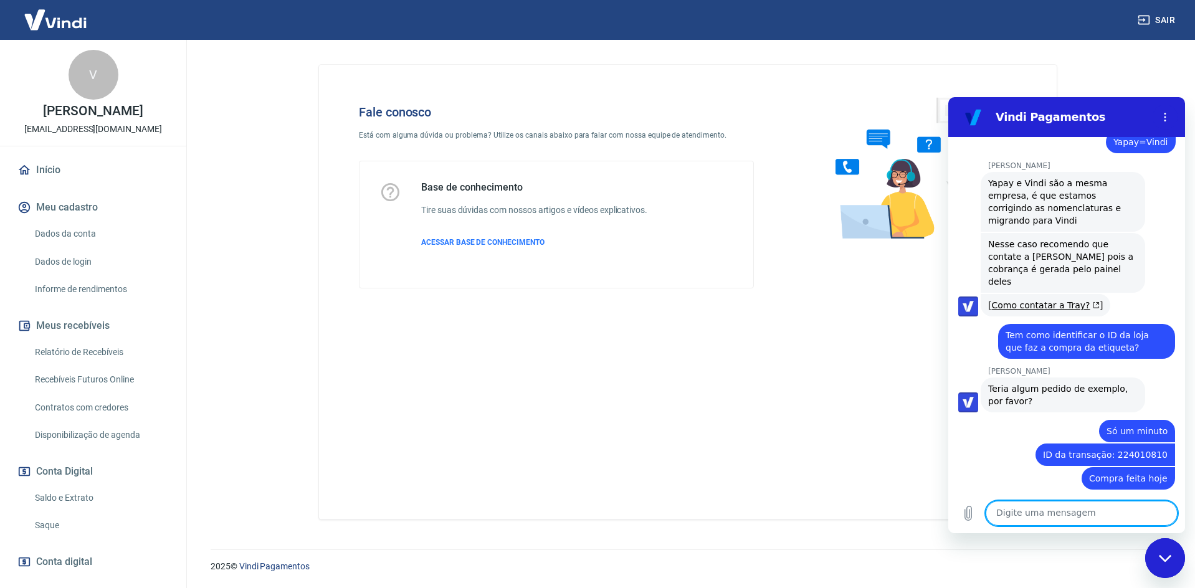
scroll to position [5809, 0]
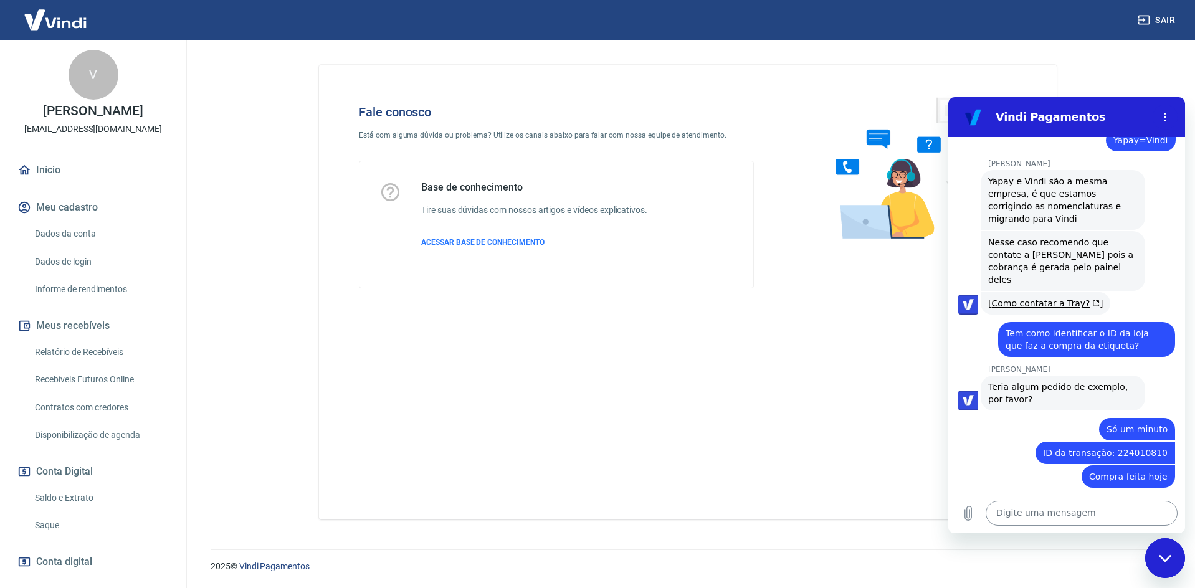
click at [1039, 518] on textarea at bounding box center [1081, 513] width 192 height 25
type textarea "Me confirmaram agora que foi da logistica"
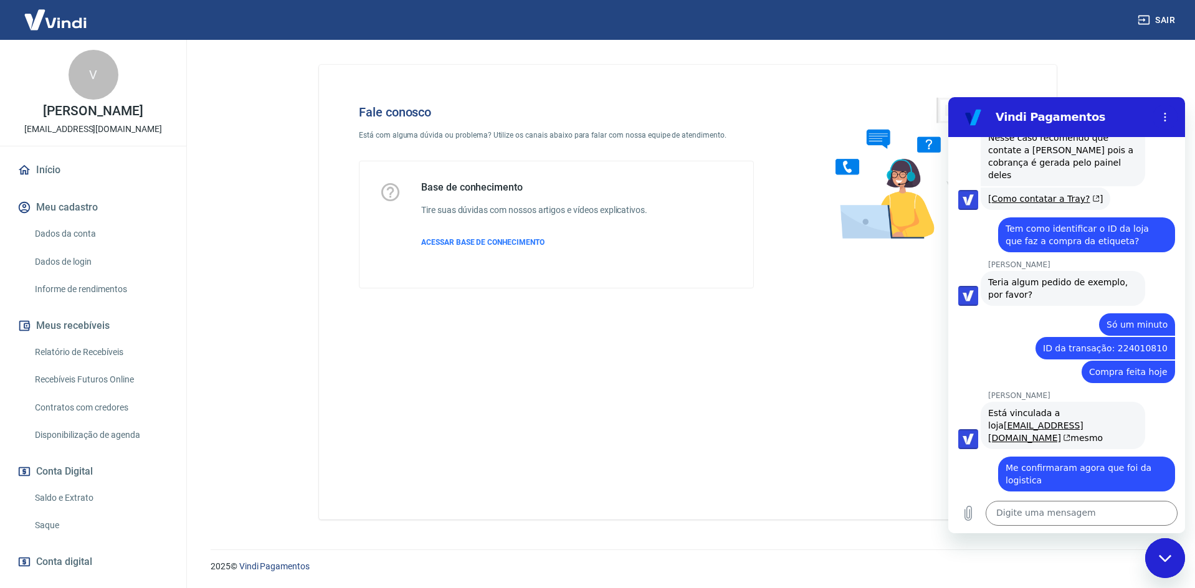
scroll to position [5916, 0]
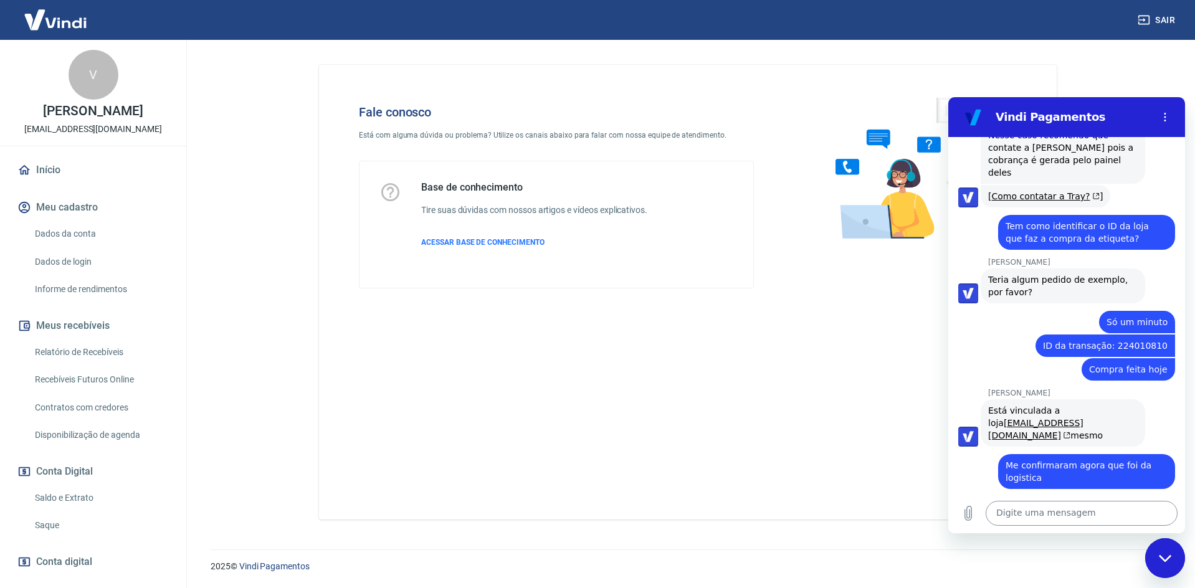
click at [1091, 515] on textarea at bounding box center [1081, 513] width 192 height 25
type textarea "Estamos verificando um dia anterior"
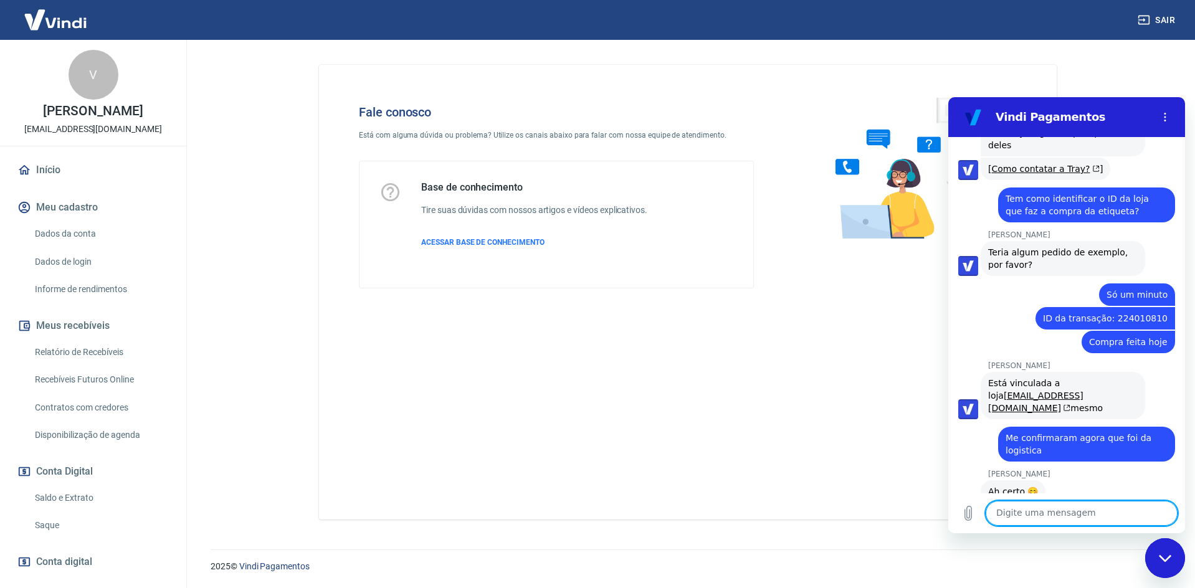
scroll to position [5946, 0]
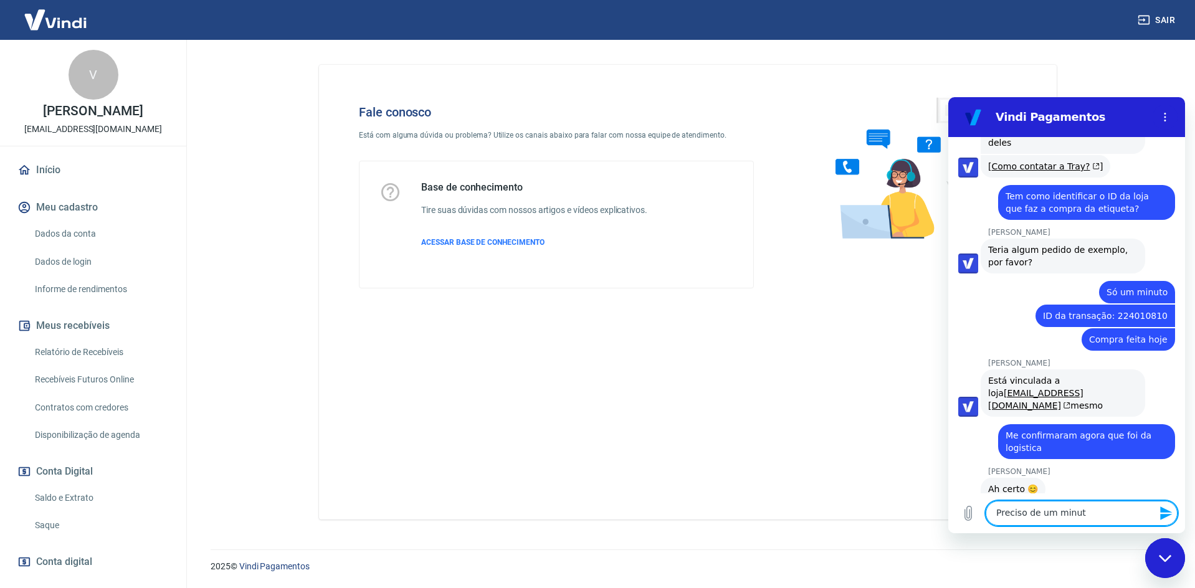
type textarea "Preciso de um minuto"
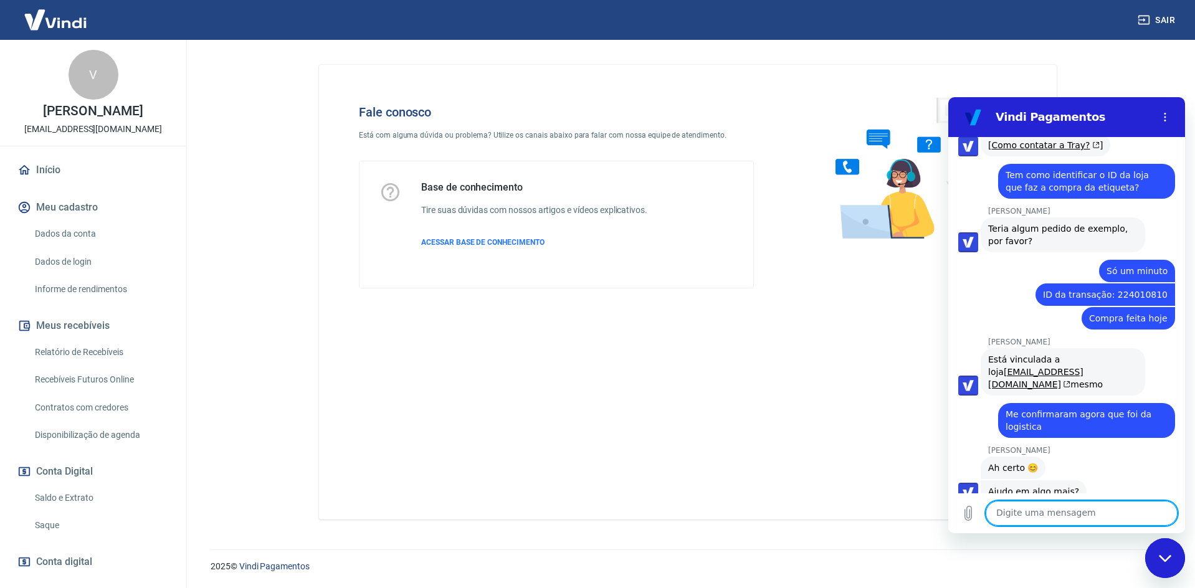
scroll to position [5969, 0]
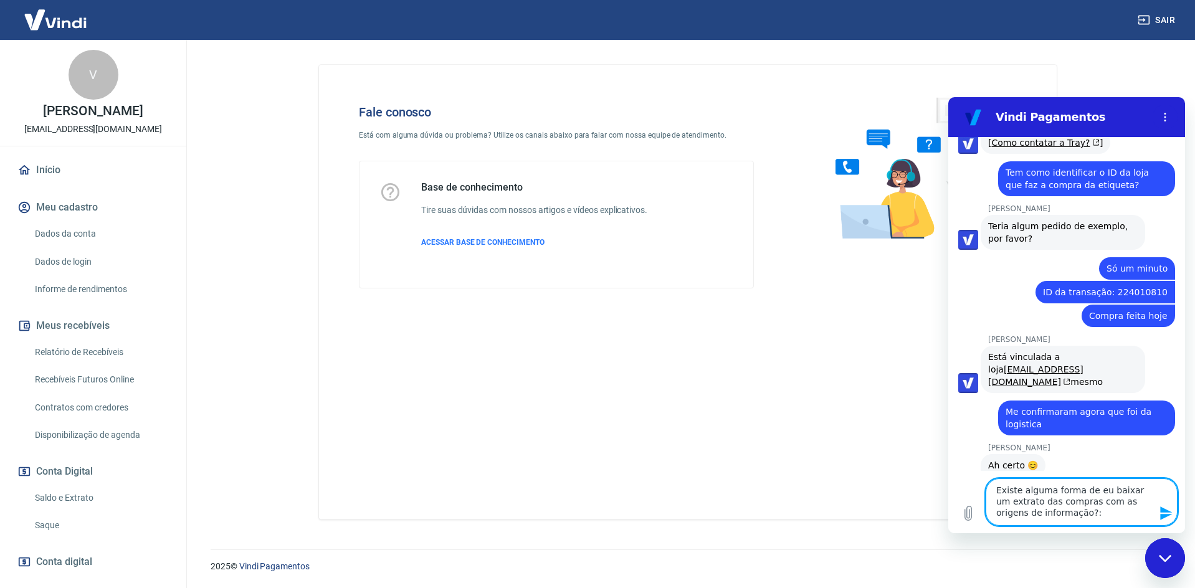
type textarea "Existe alguma forma de eu baixar um extrato das compras com as origens de infor…"
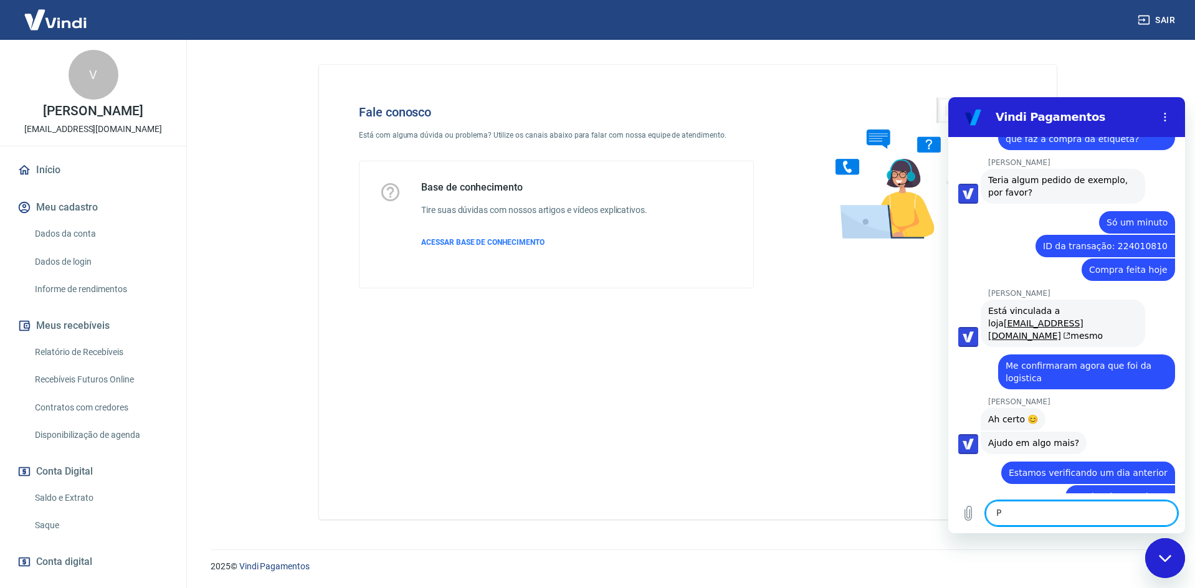
scroll to position [6018, 0]
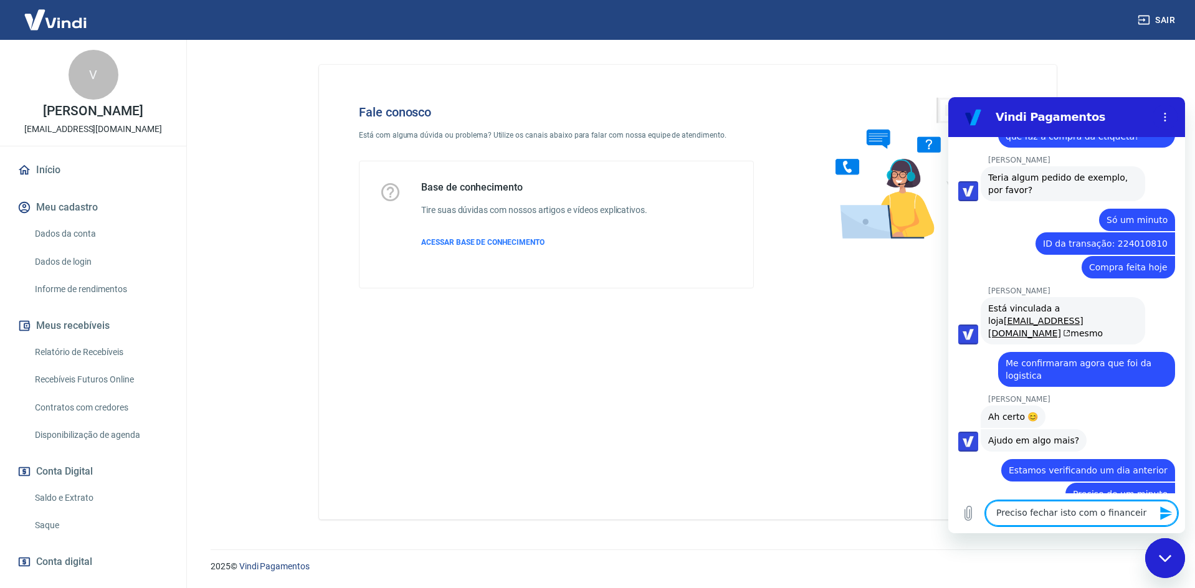
type textarea "Preciso fechar isto com o financeiro"
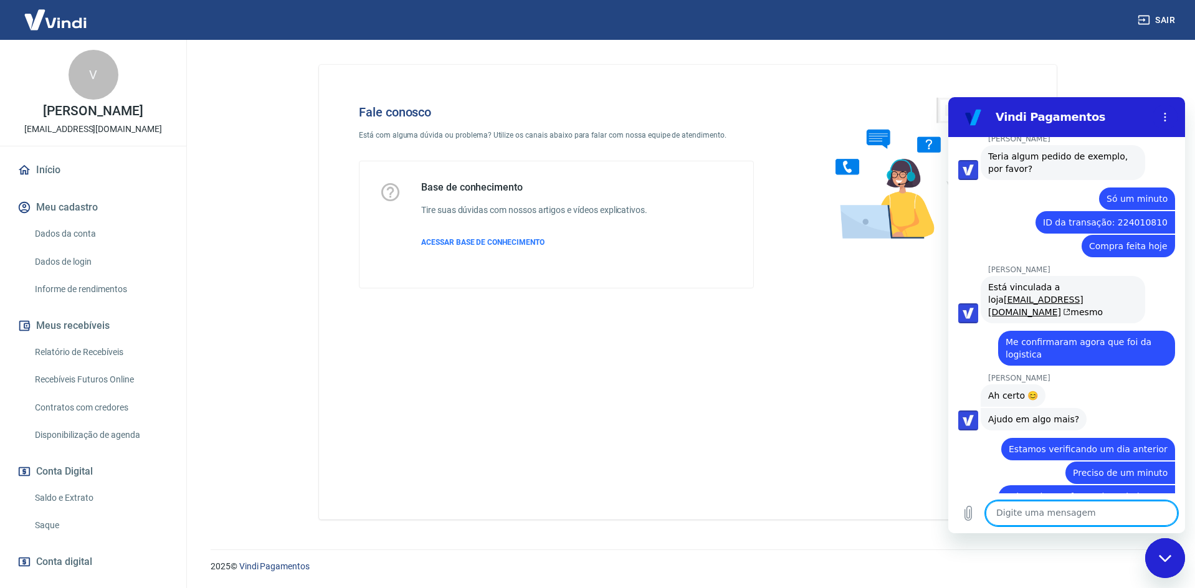
scroll to position [6042, 0]
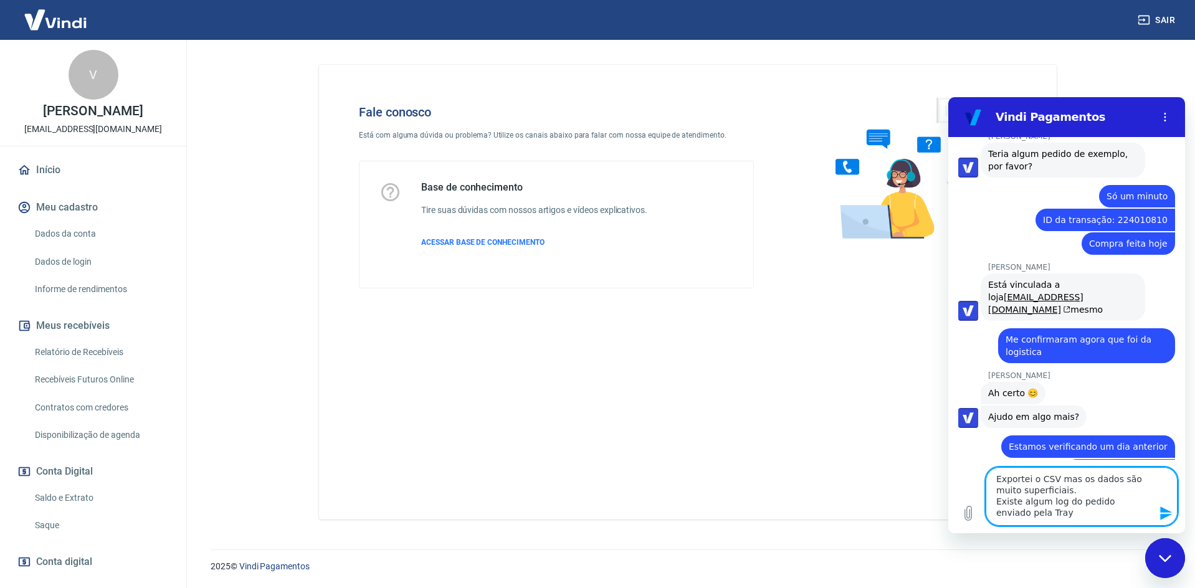
type textarea "Exportei o CSV mas os dados são muito superficiais. Existe algum log do pedido …"
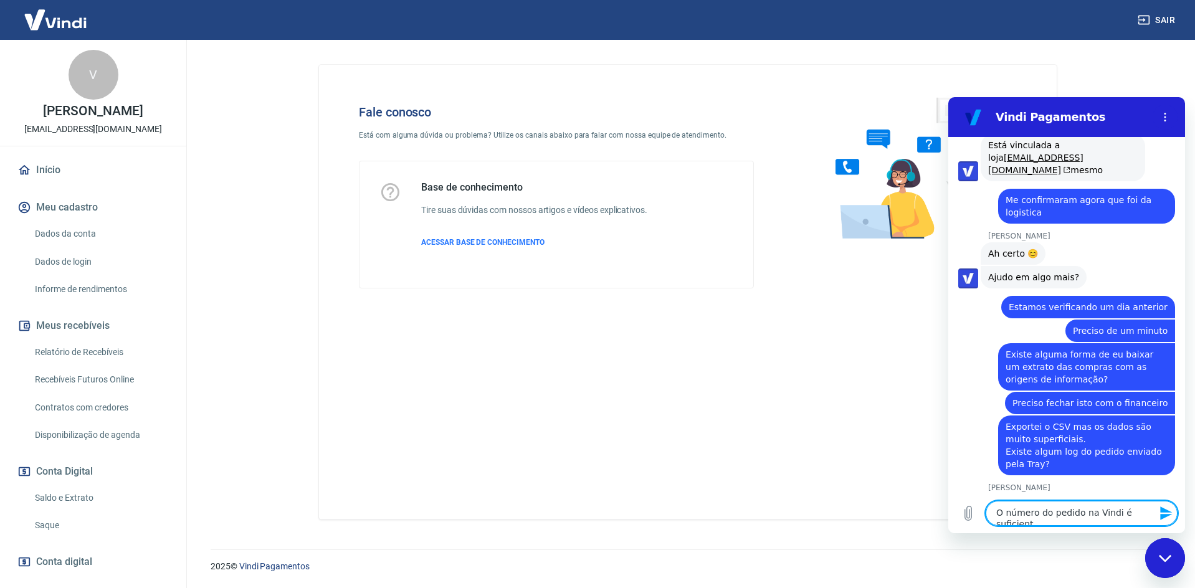
scroll to position [6189, 0]
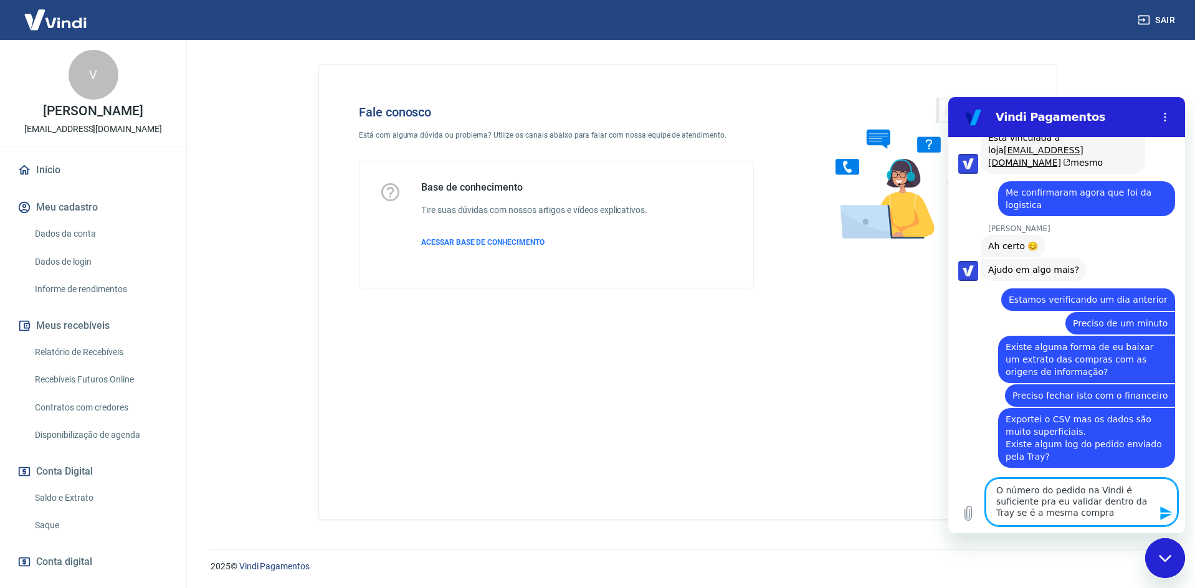
type textarea "O número do pedido na Vindi é suficiente pra eu validar dentro da Tray se é a m…"
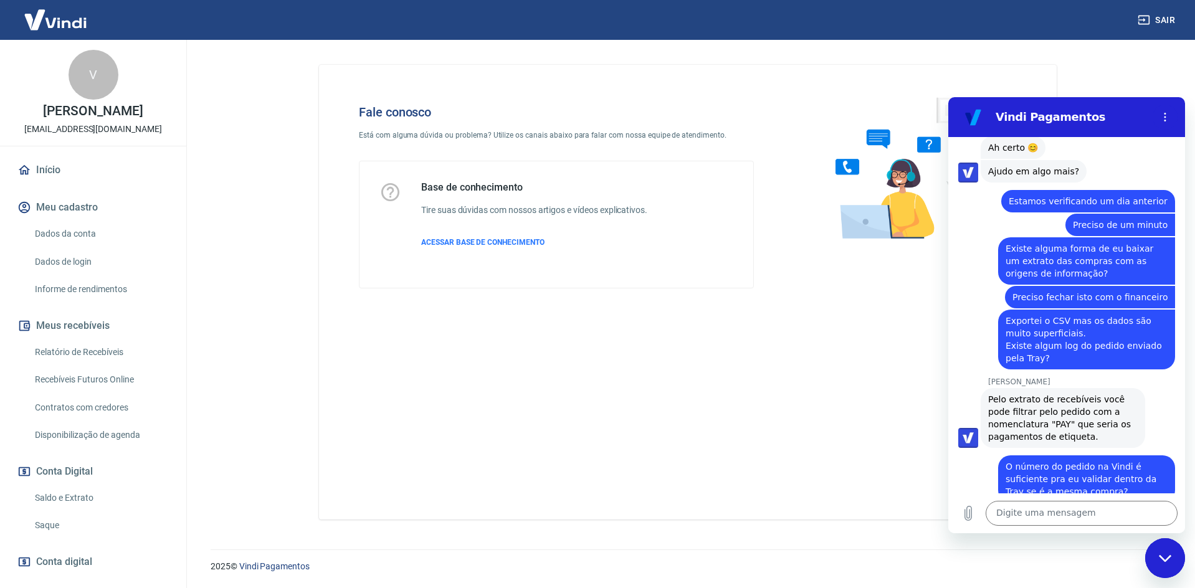
scroll to position [6290, 0]
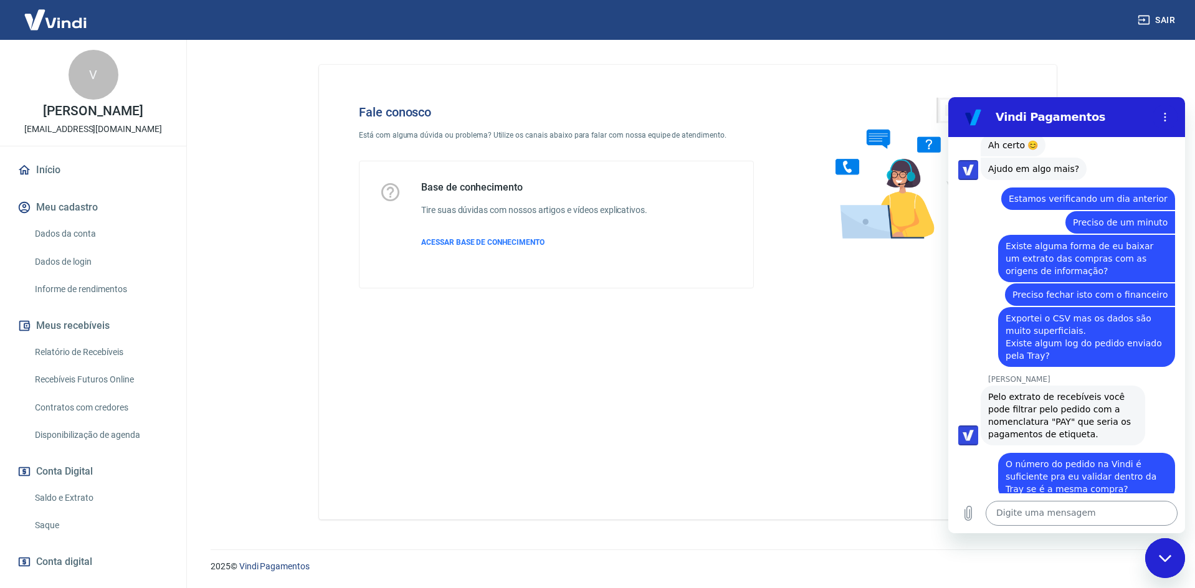
click at [1056, 518] on textarea at bounding box center [1081, 513] width 192 height 25
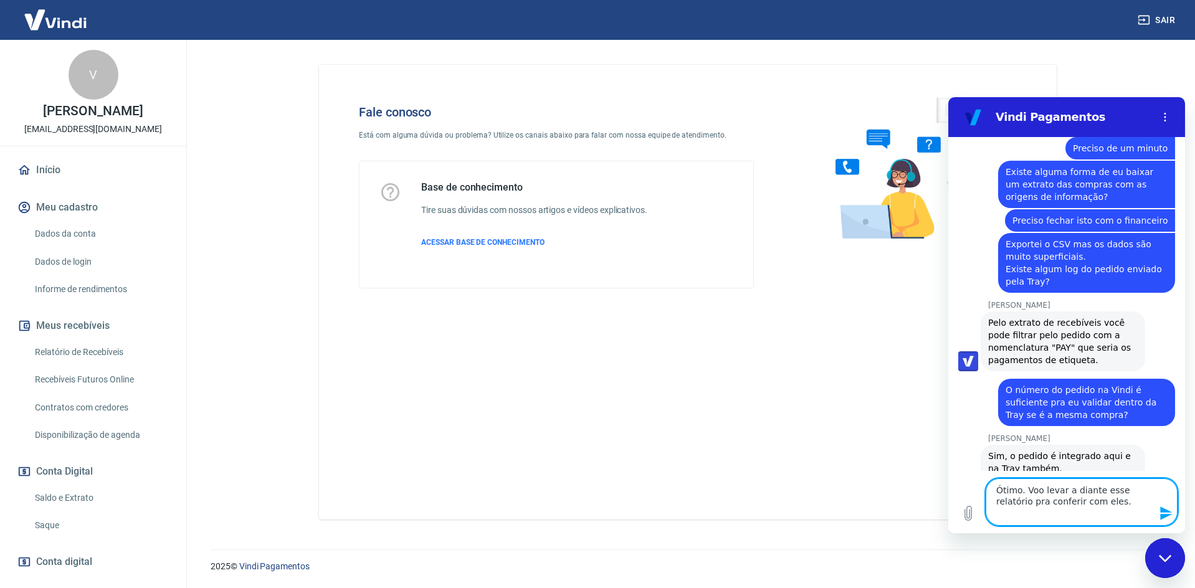
scroll to position [6373, 0]
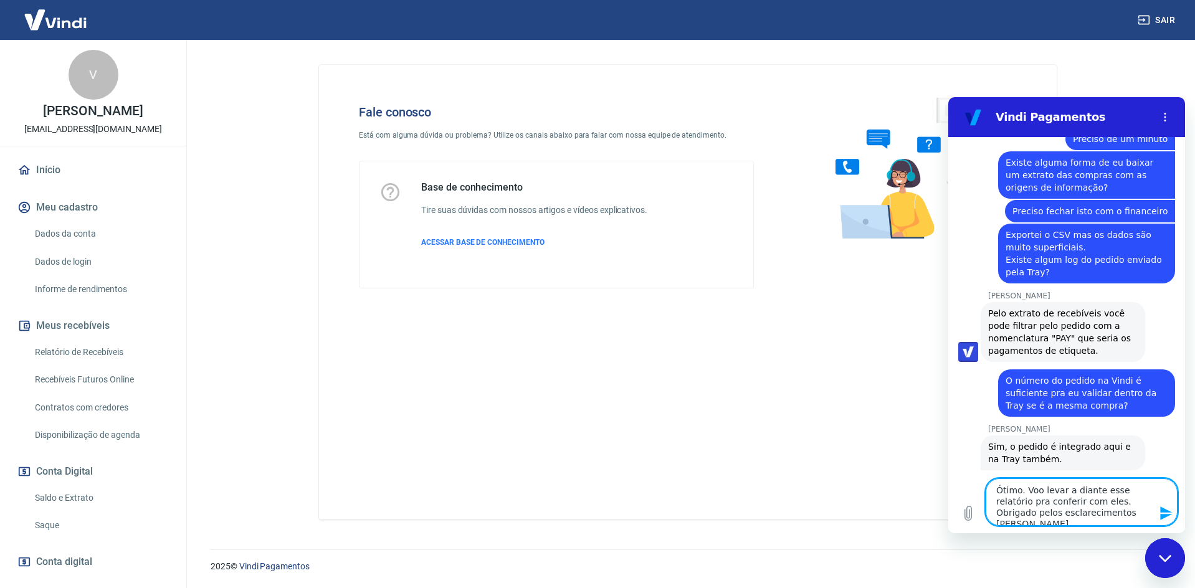
type textarea "Ótimo. Voo levar a diante esse relatório pra conferir com eles. Obrigado pelos …"
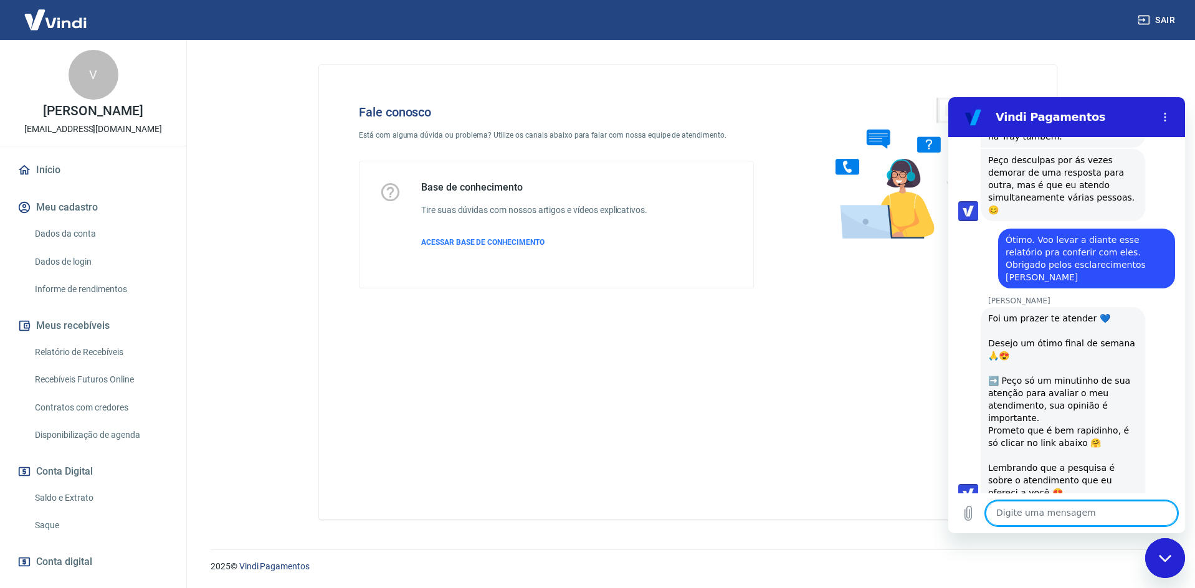
scroll to position [6703, 0]
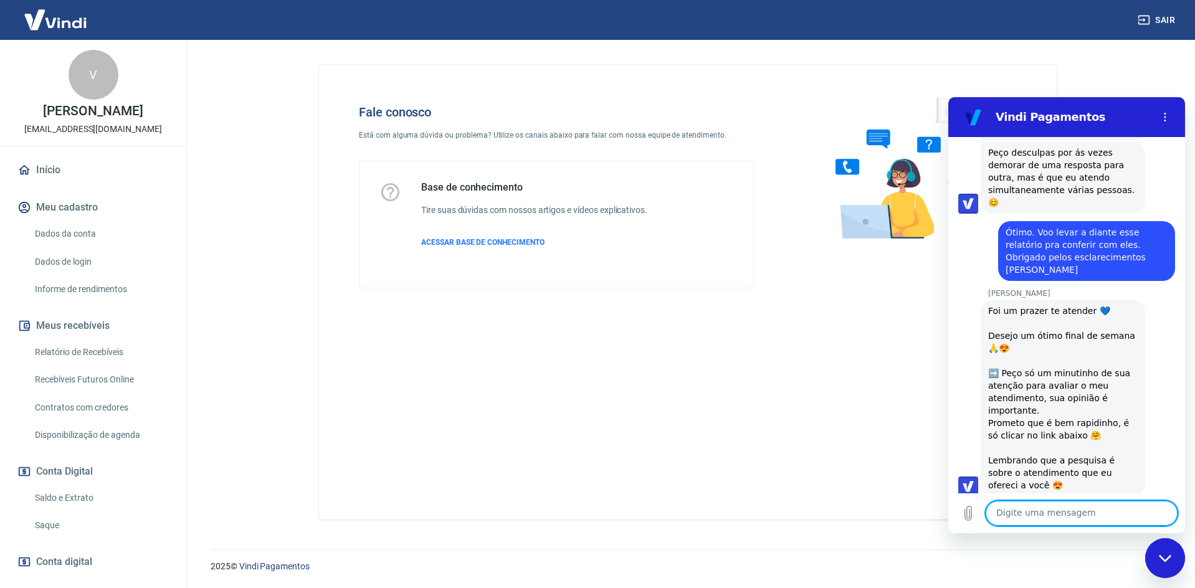
click at [1070, 566] on button "Boa 👍" at bounding box center [1088, 584] width 50 height 36
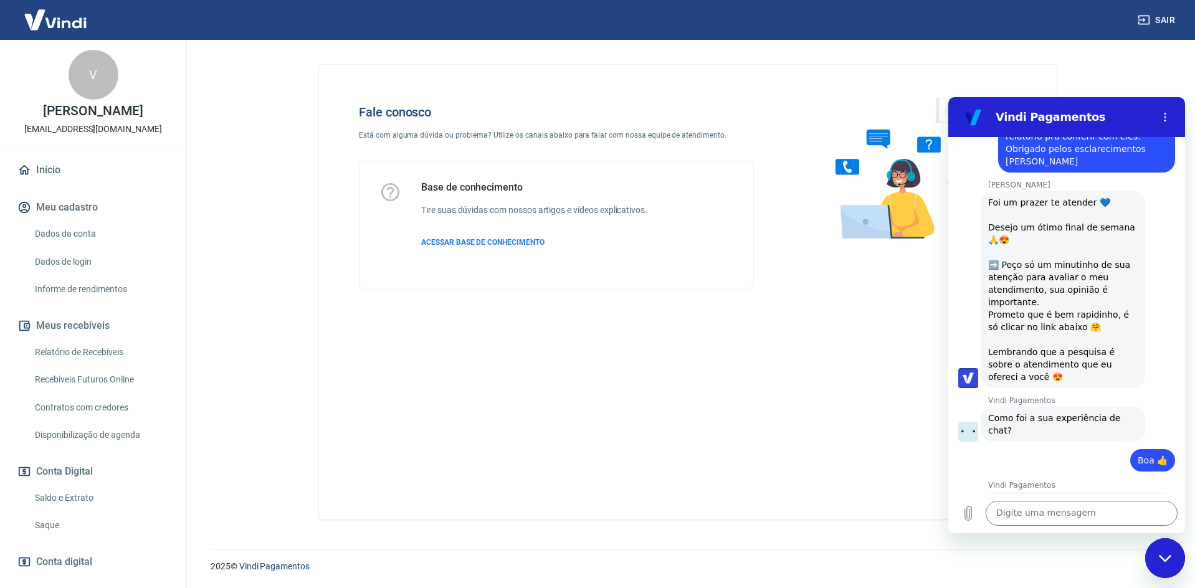
scroll to position [6810, 0]
click at [1149, 293] on div "Viviane Geraldi diz: Foi um prazer te atender 💙️ Desejo um ótimo final de seman…" at bounding box center [1071, 290] width 227 height 198
click at [1169, 123] on button "Menu de opções" at bounding box center [1164, 117] width 25 height 25
click at [1162, 557] on icon "Fechar janela de mensagens" at bounding box center [1164, 557] width 12 height 7
